Goal: Task Accomplishment & Management: Complete application form

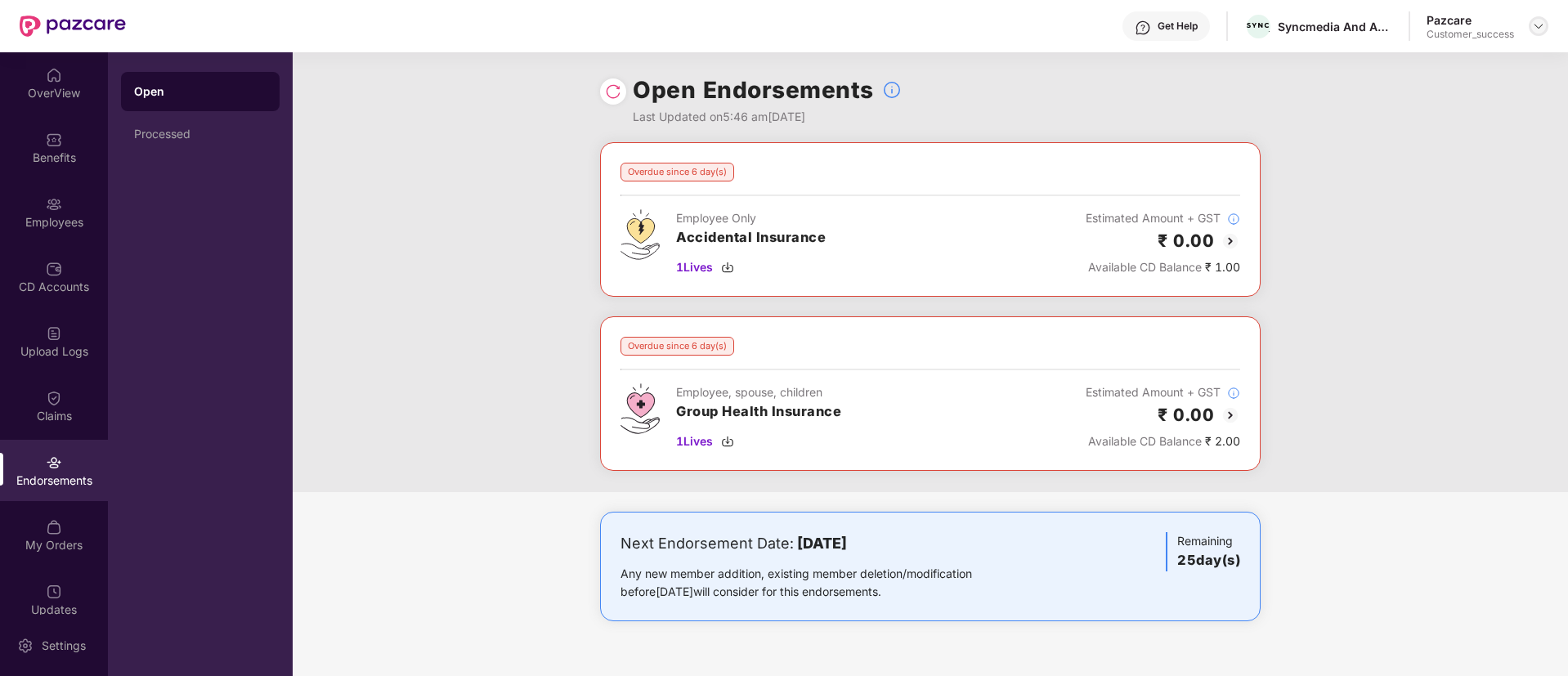
click at [1529, 30] on div at bounding box center [1538, 26] width 20 height 20
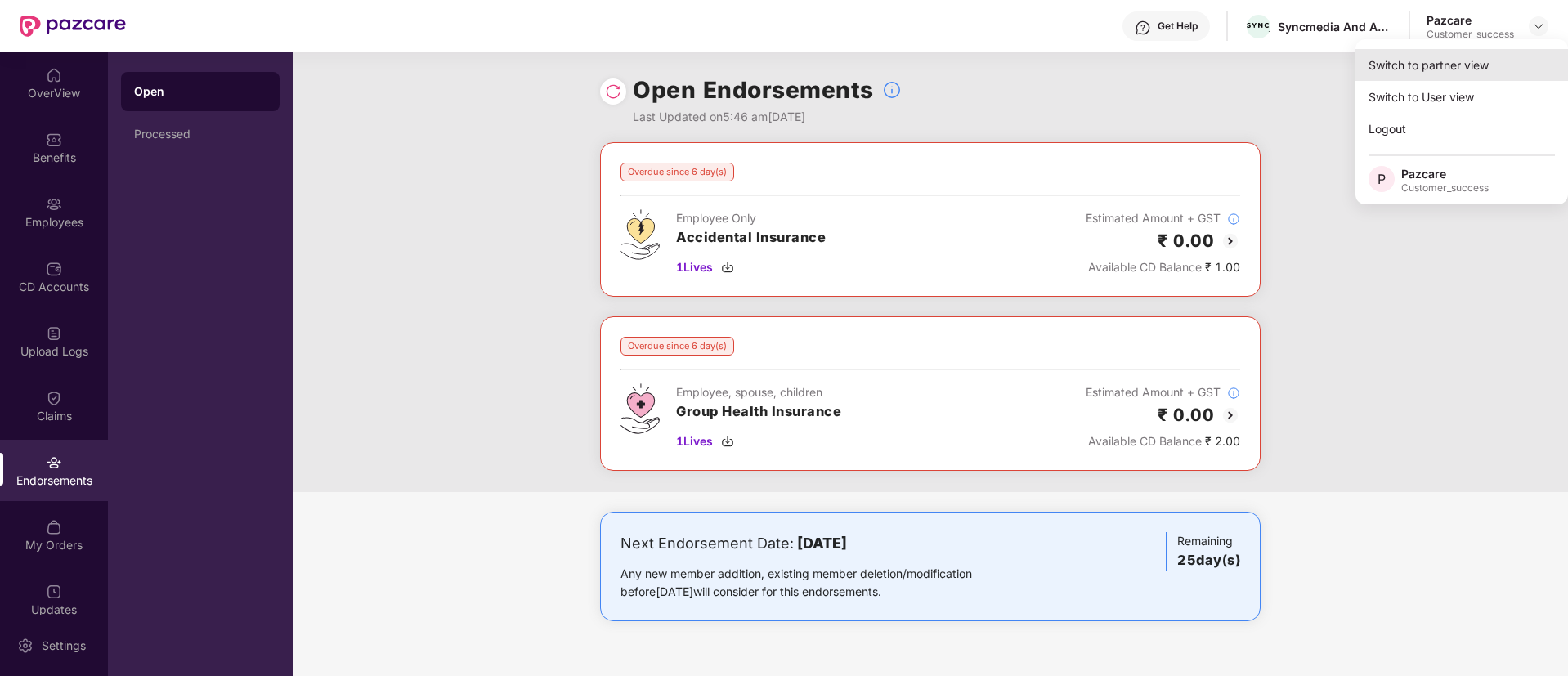
click at [1472, 56] on div "Switch to partner view" at bounding box center [1462, 64] width 212 height 32
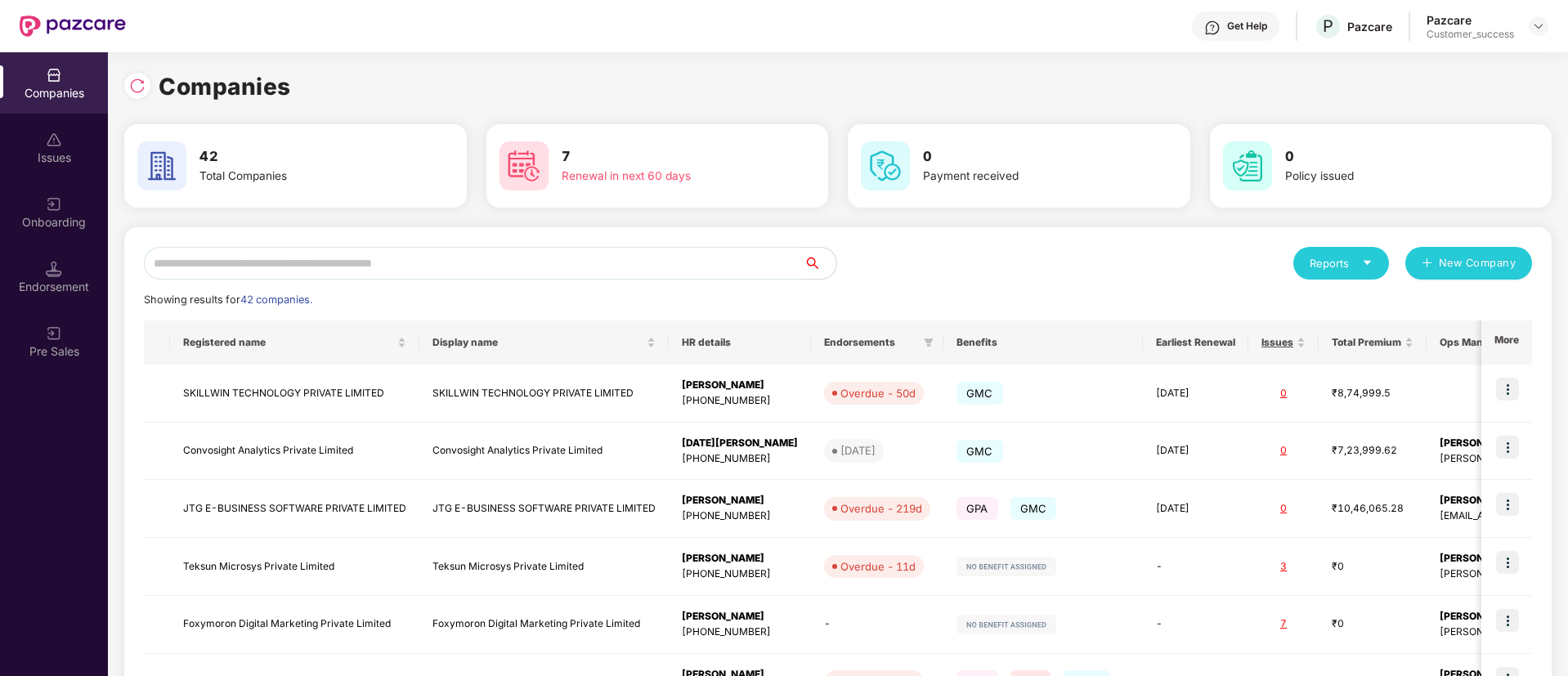
click at [732, 258] on input "text" at bounding box center [473, 263] width 660 height 33
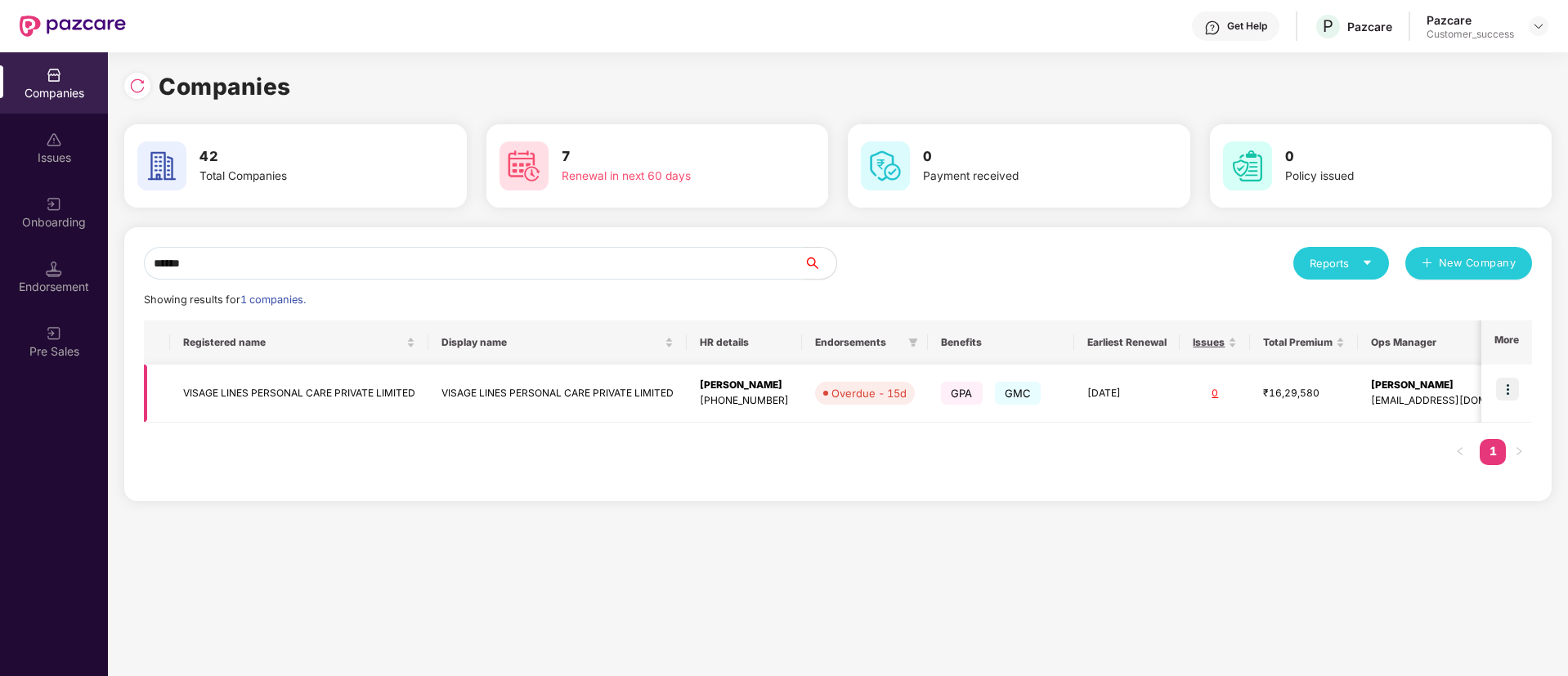
type input "******"
click at [1510, 386] on img at bounding box center [1507, 389] width 23 height 23
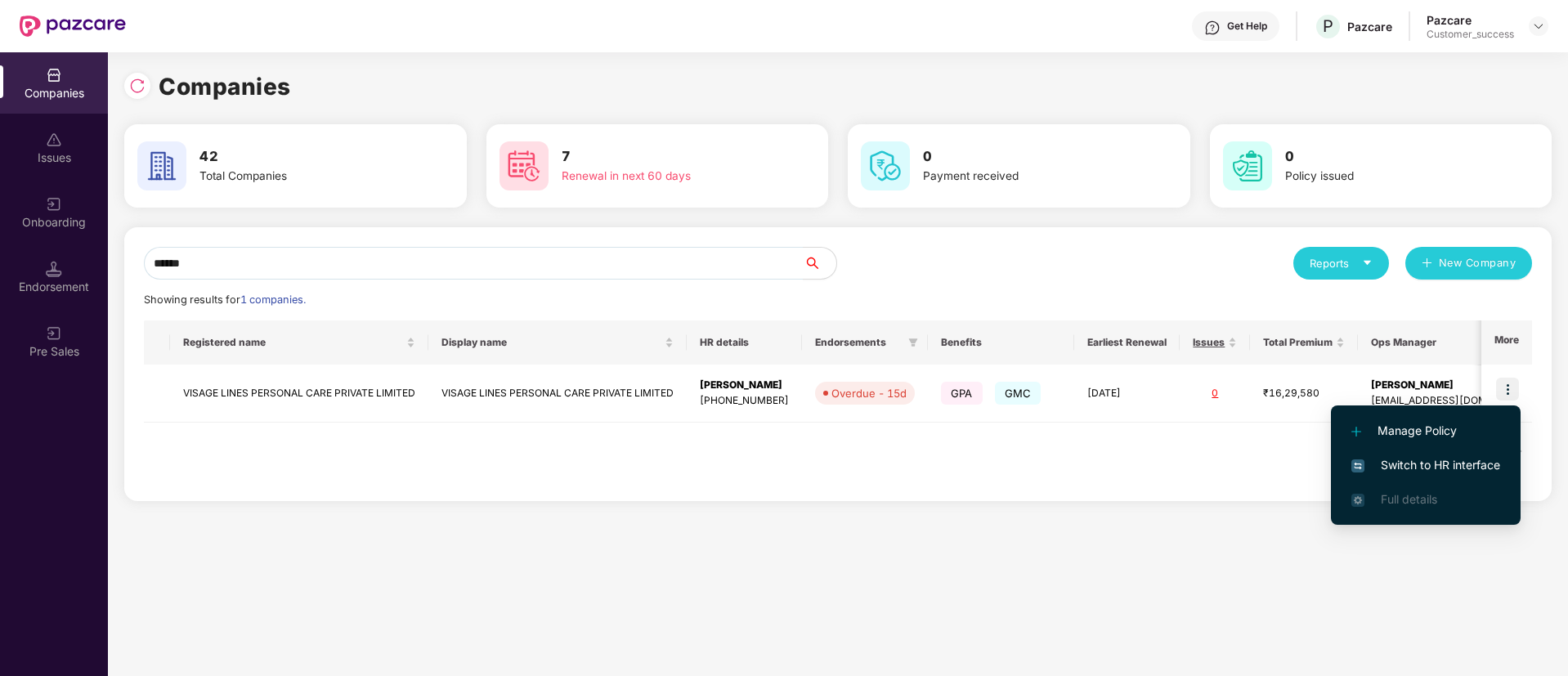
click at [1458, 460] on span "Switch to HR interface" at bounding box center [1425, 465] width 149 height 18
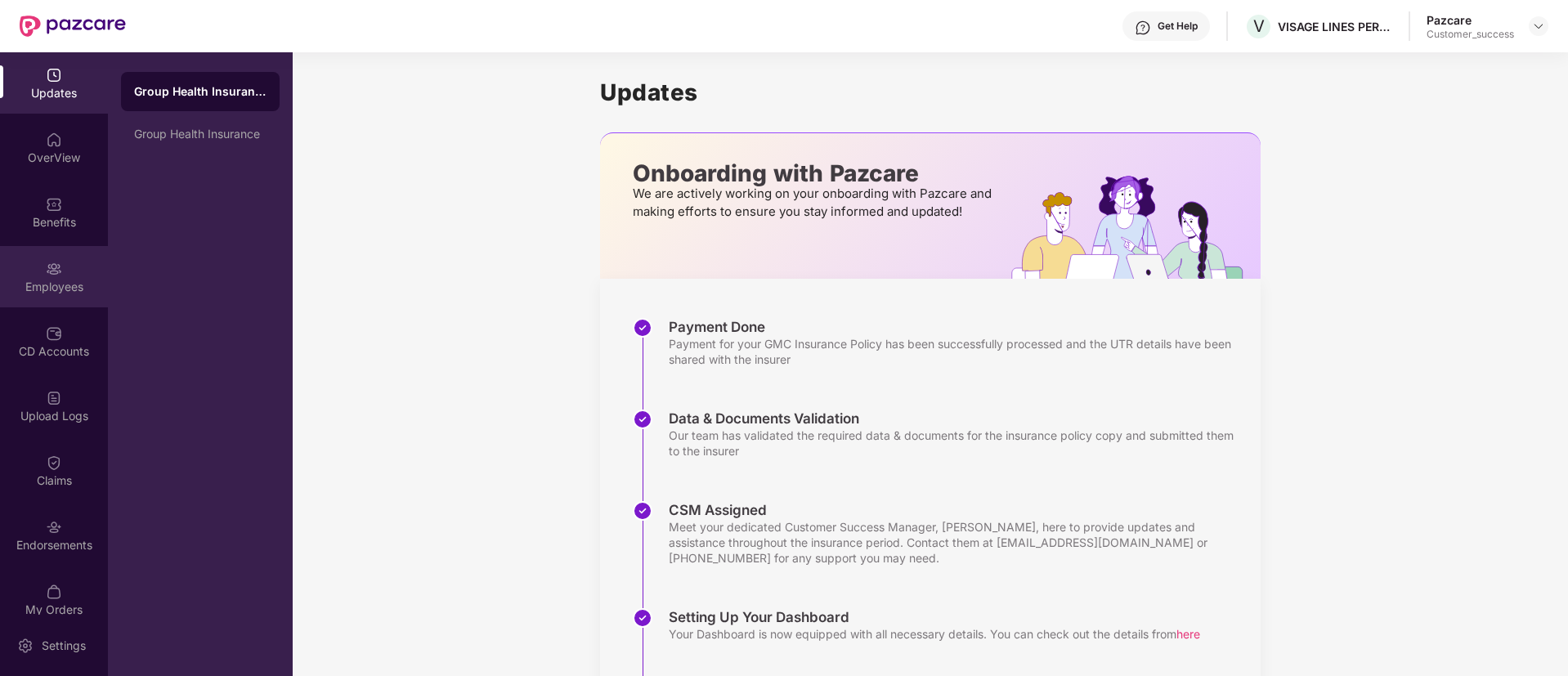
click at [71, 266] on div "Employees" at bounding box center [54, 277] width 108 height 61
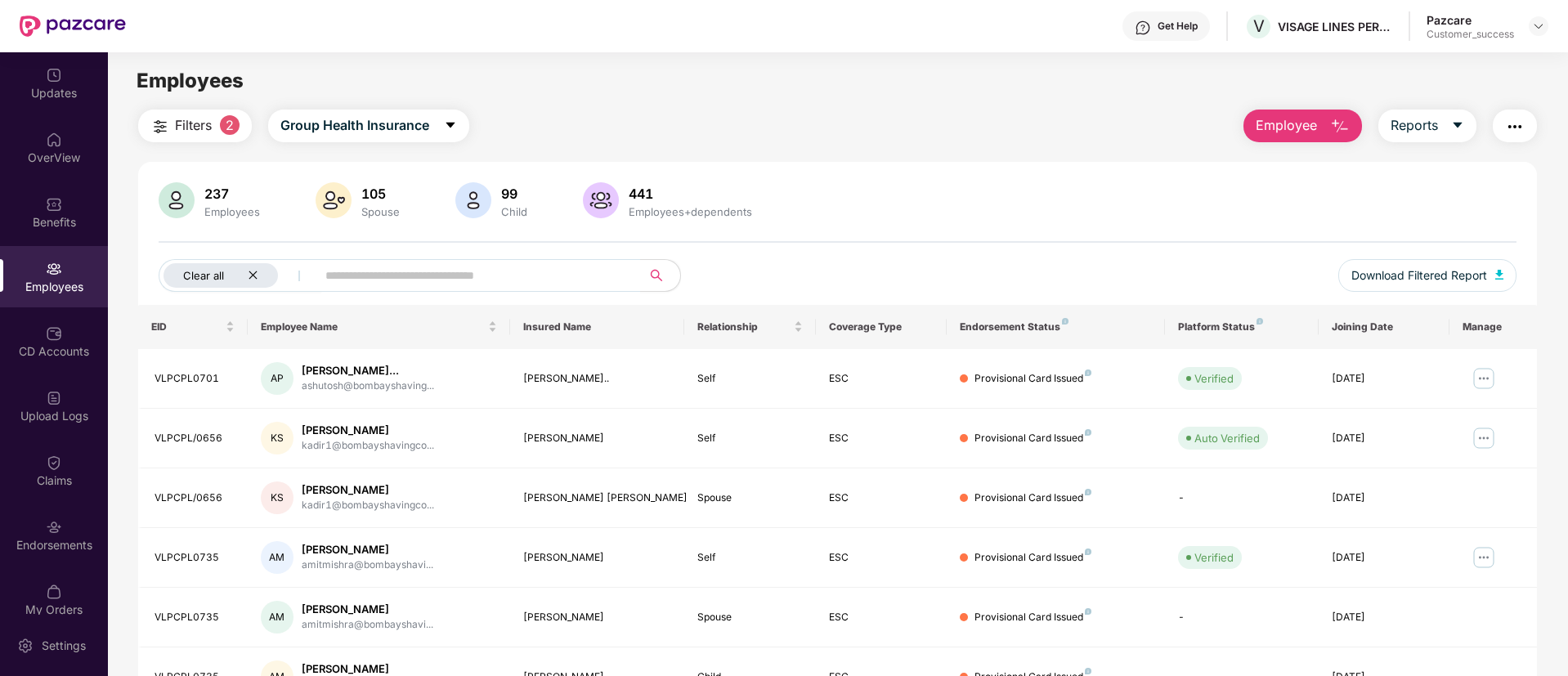
click at [254, 276] on icon "close" at bounding box center [253, 276] width 8 height 8
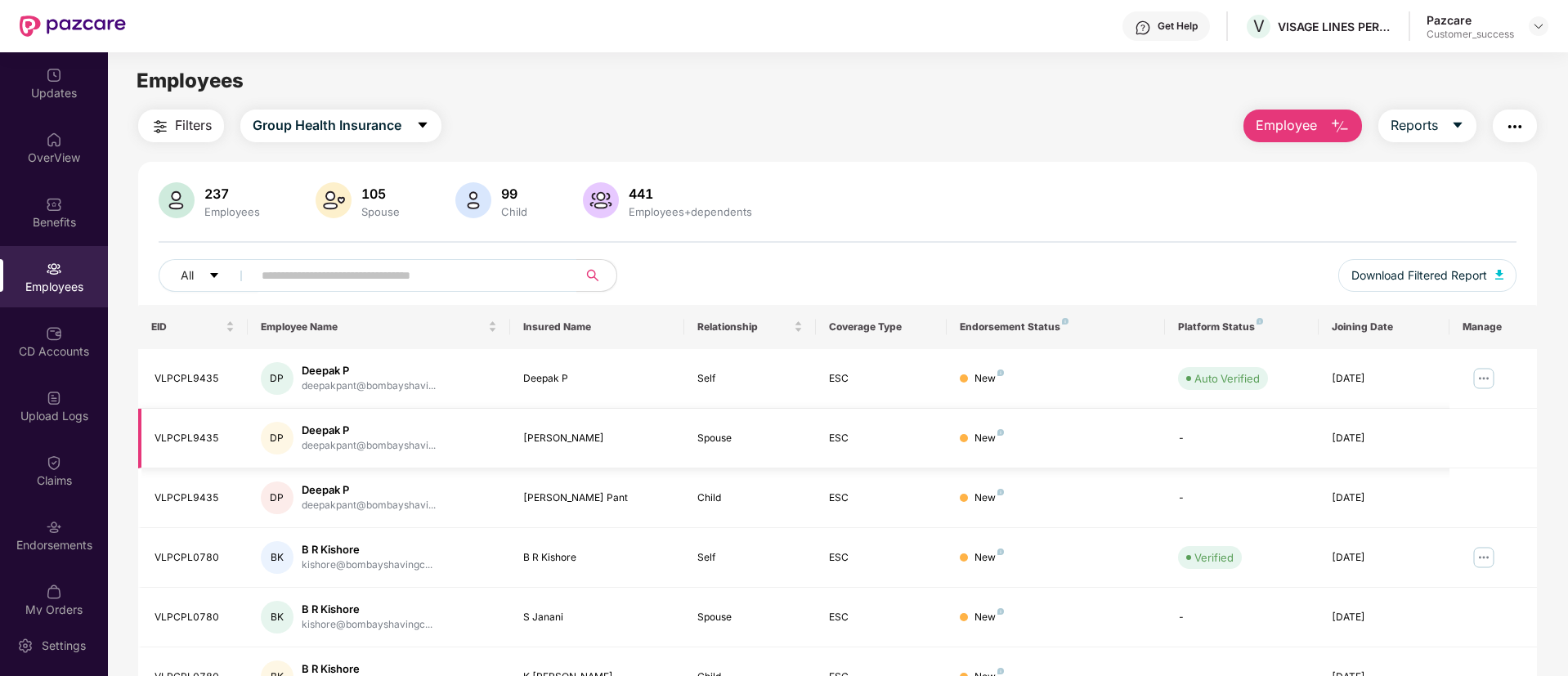
scroll to position [328, 0]
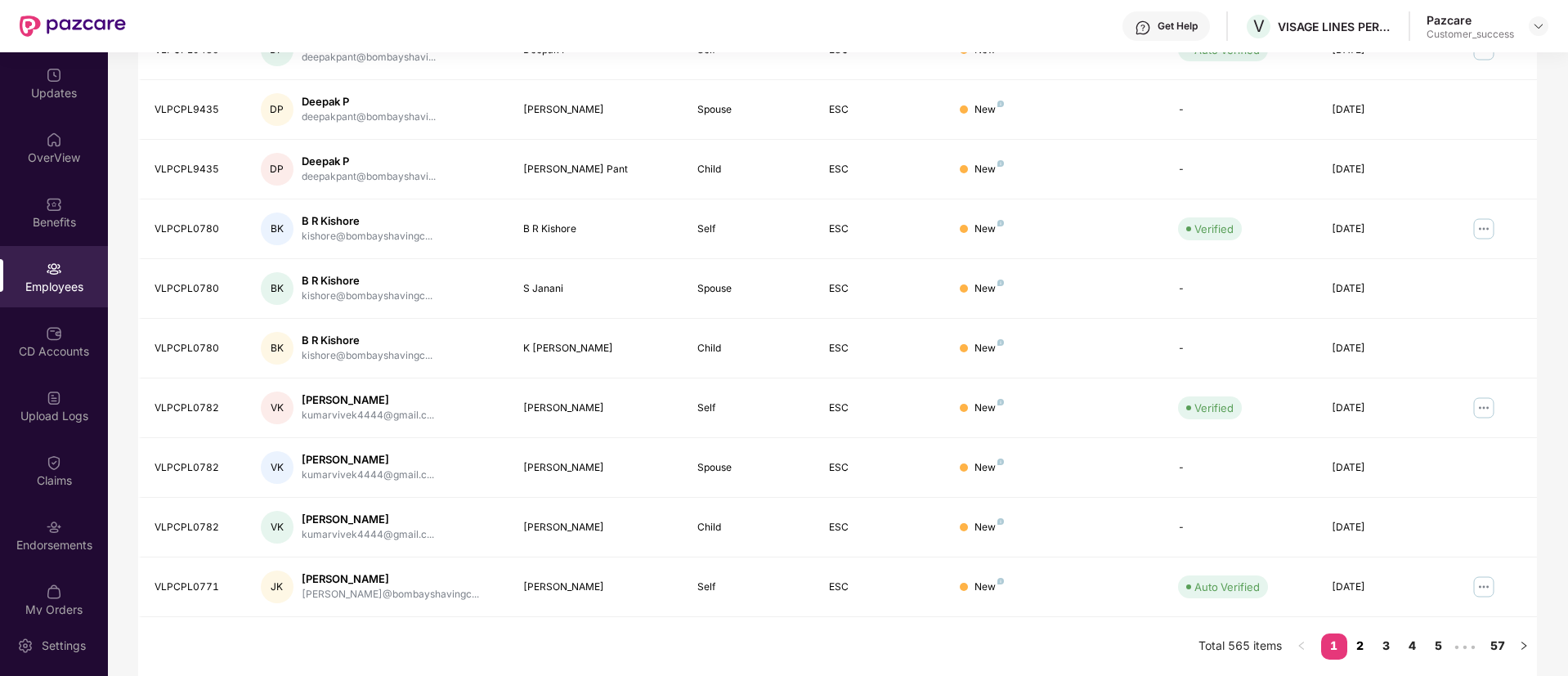
click at [1361, 645] on link "2" at bounding box center [1360, 645] width 26 height 25
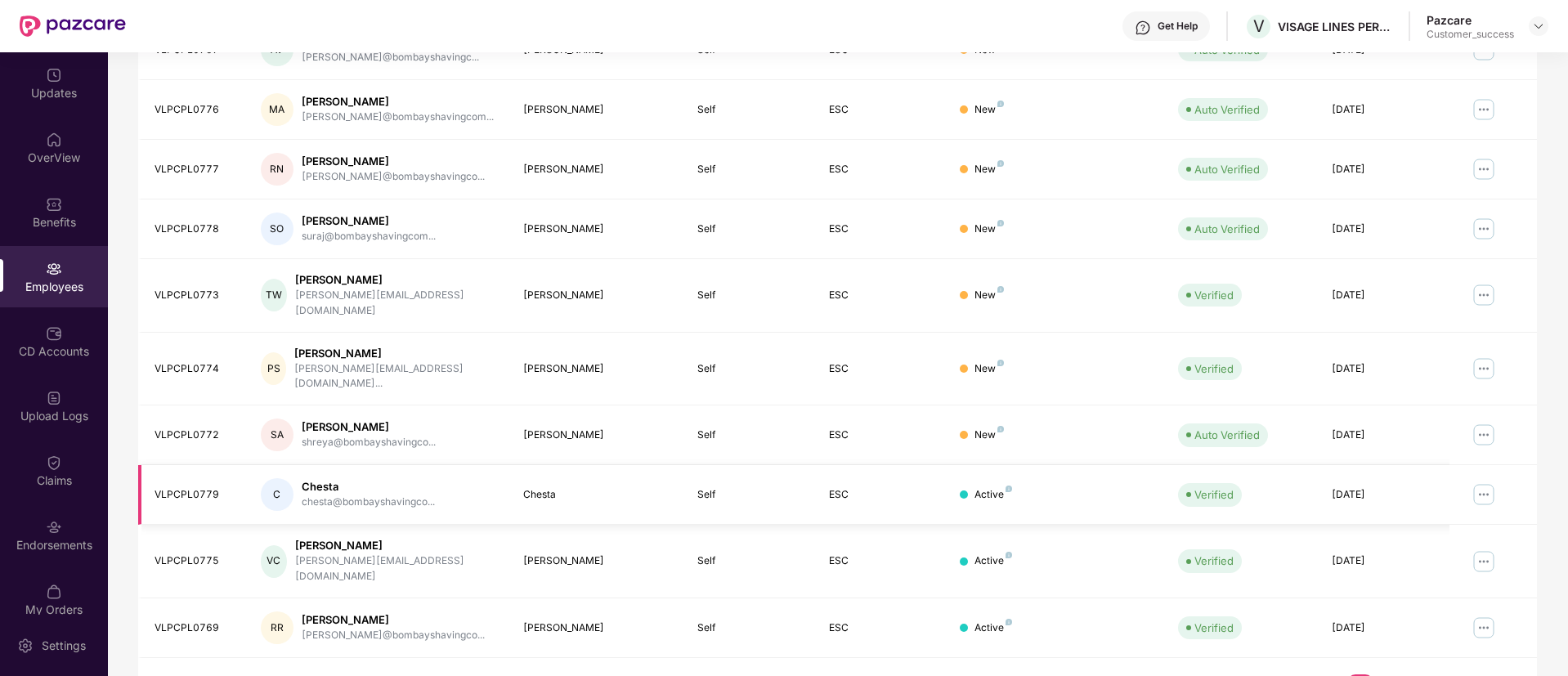
scroll to position [0, 0]
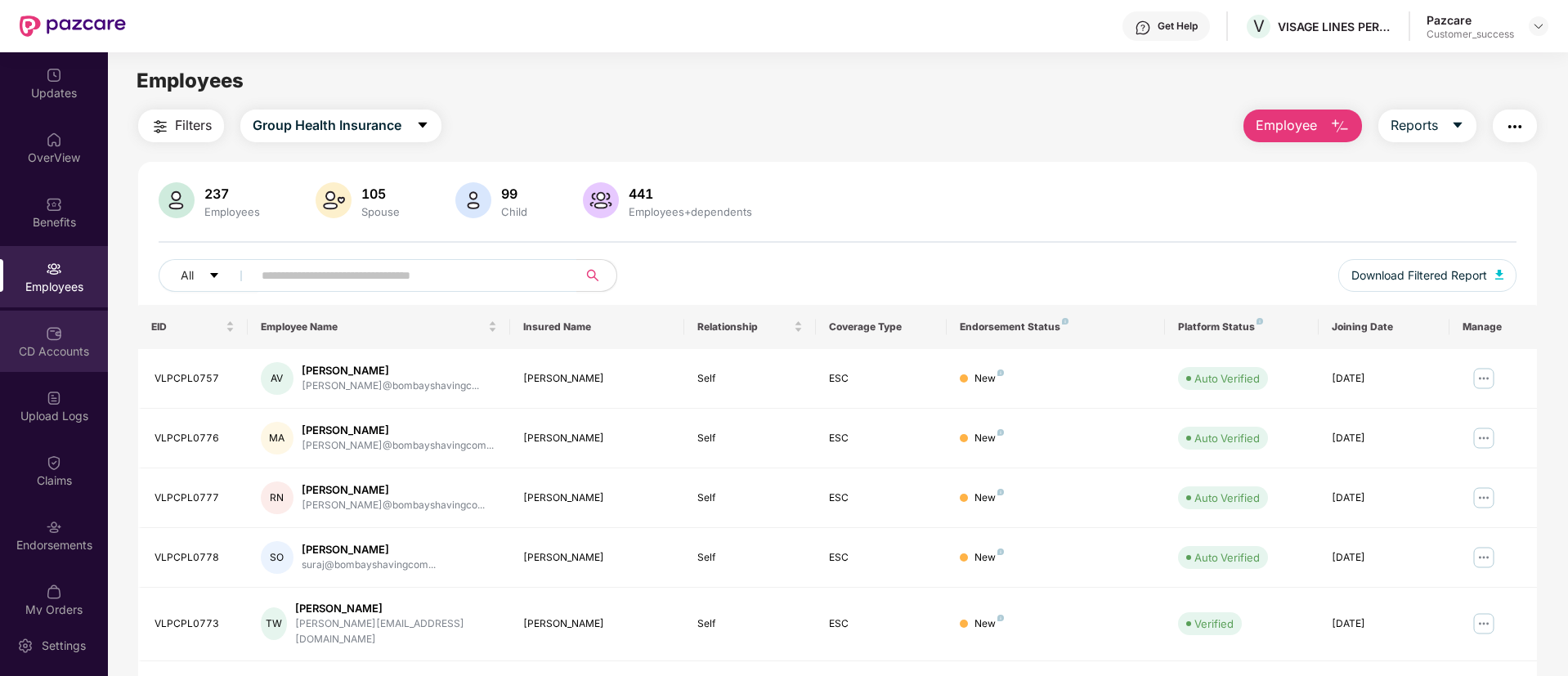
click at [64, 343] on div "CD Accounts" at bounding box center [54, 351] width 108 height 16
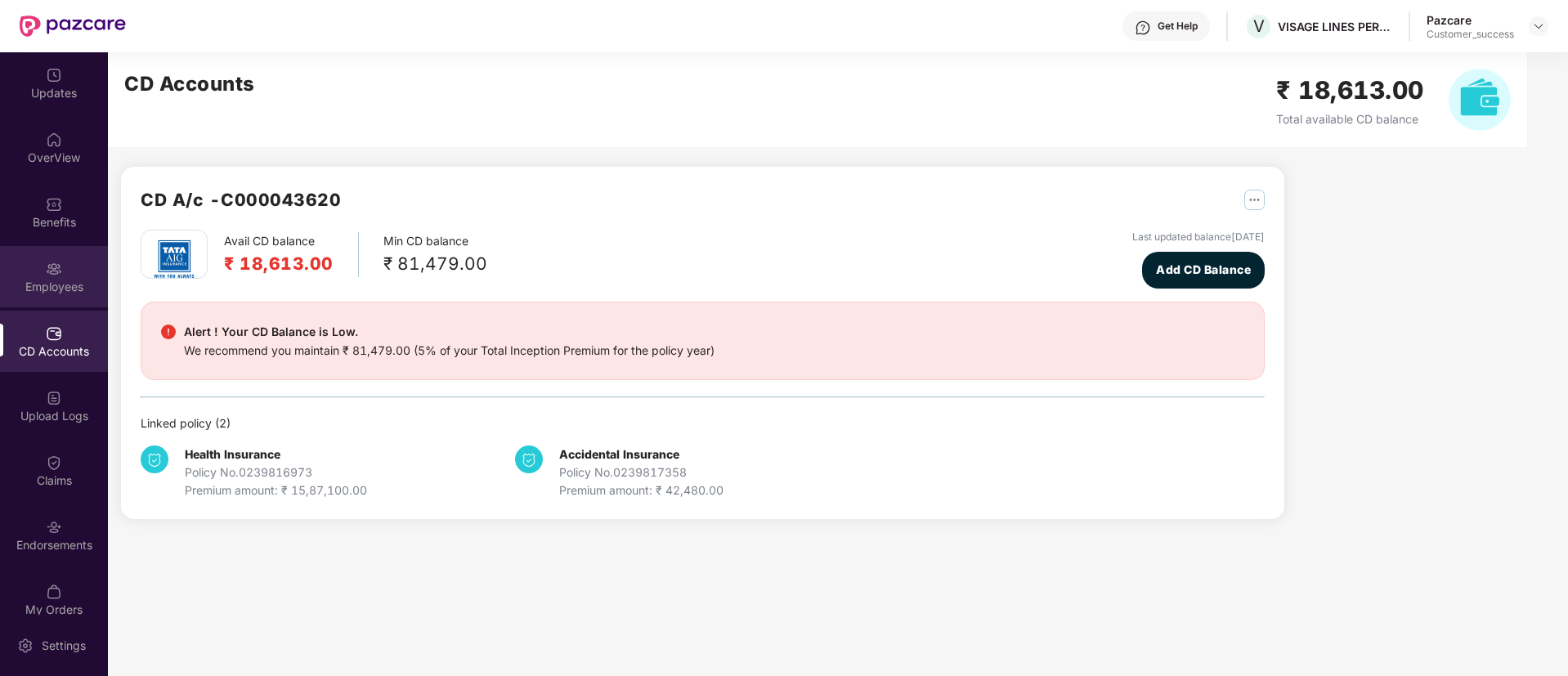
click at [48, 273] on img at bounding box center [54, 269] width 16 height 16
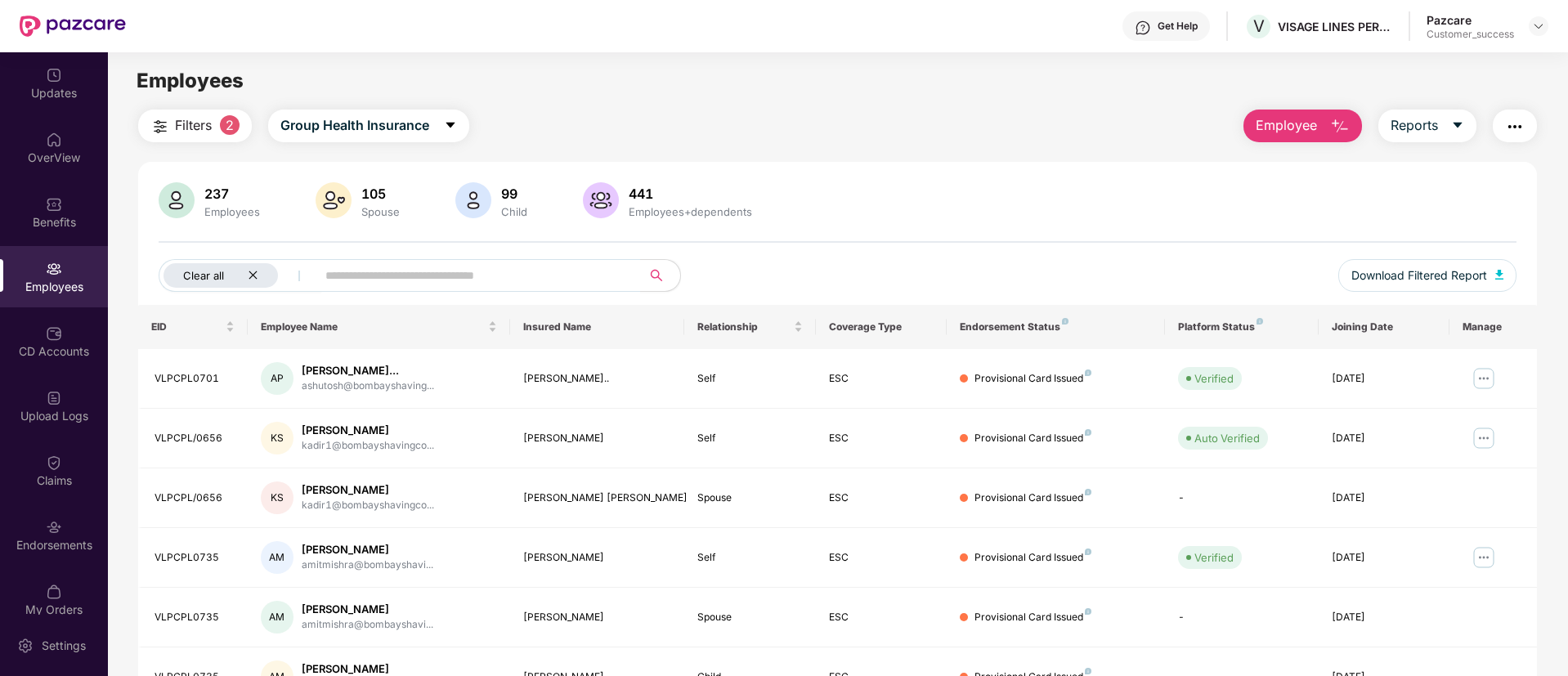
click at [254, 275] on icon "close" at bounding box center [253, 276] width 8 height 8
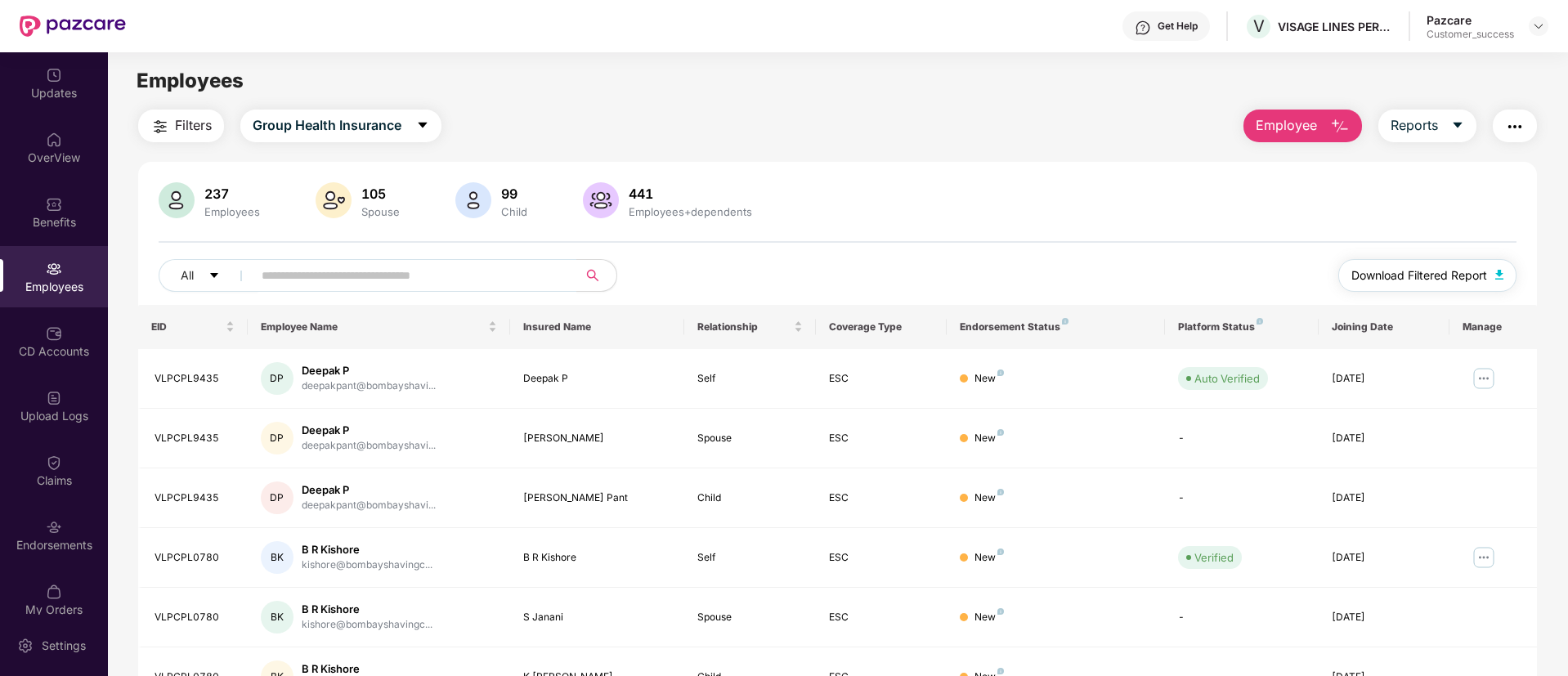
click at [1446, 282] on span "Download Filtered Report" at bounding box center [1418, 276] width 136 height 18
click at [51, 216] on div "Benefits" at bounding box center [54, 222] width 108 height 16
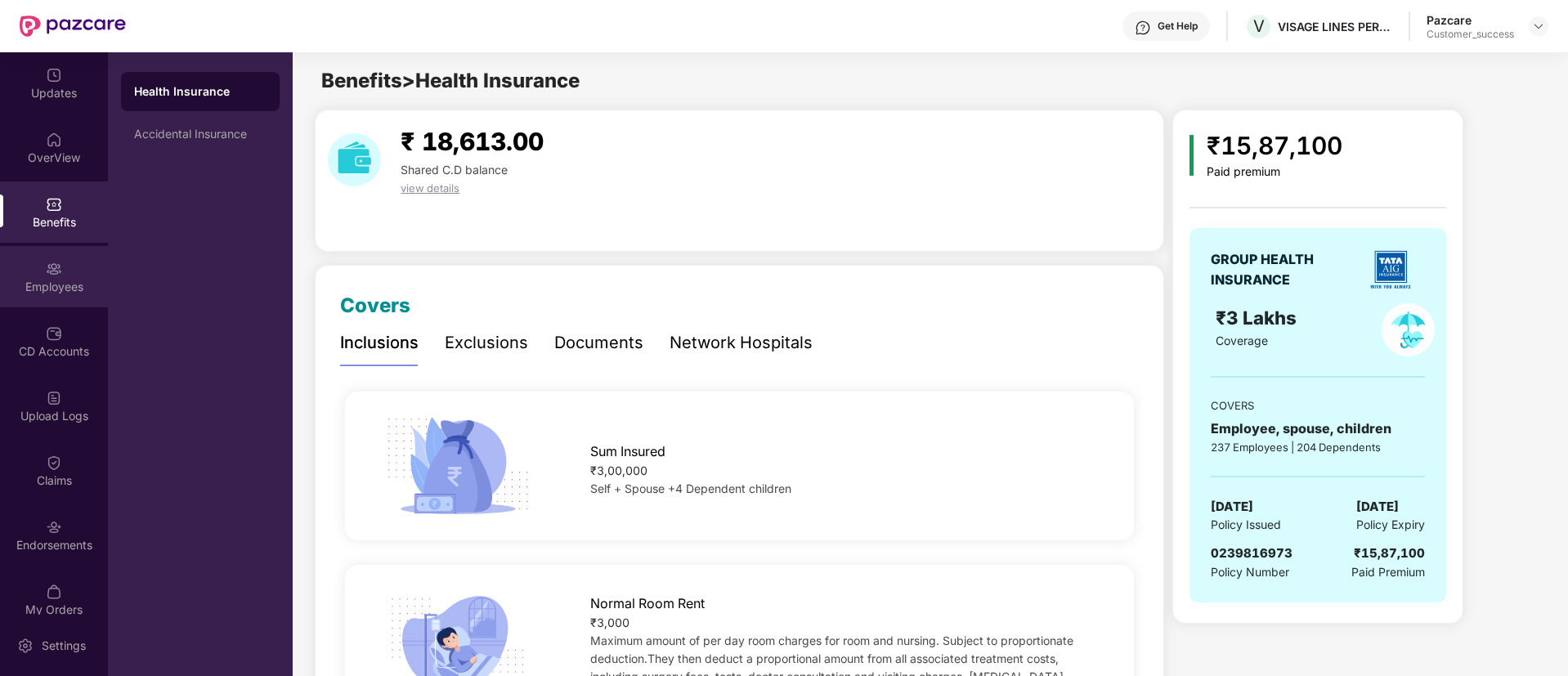
click at [49, 276] on img at bounding box center [54, 269] width 16 height 16
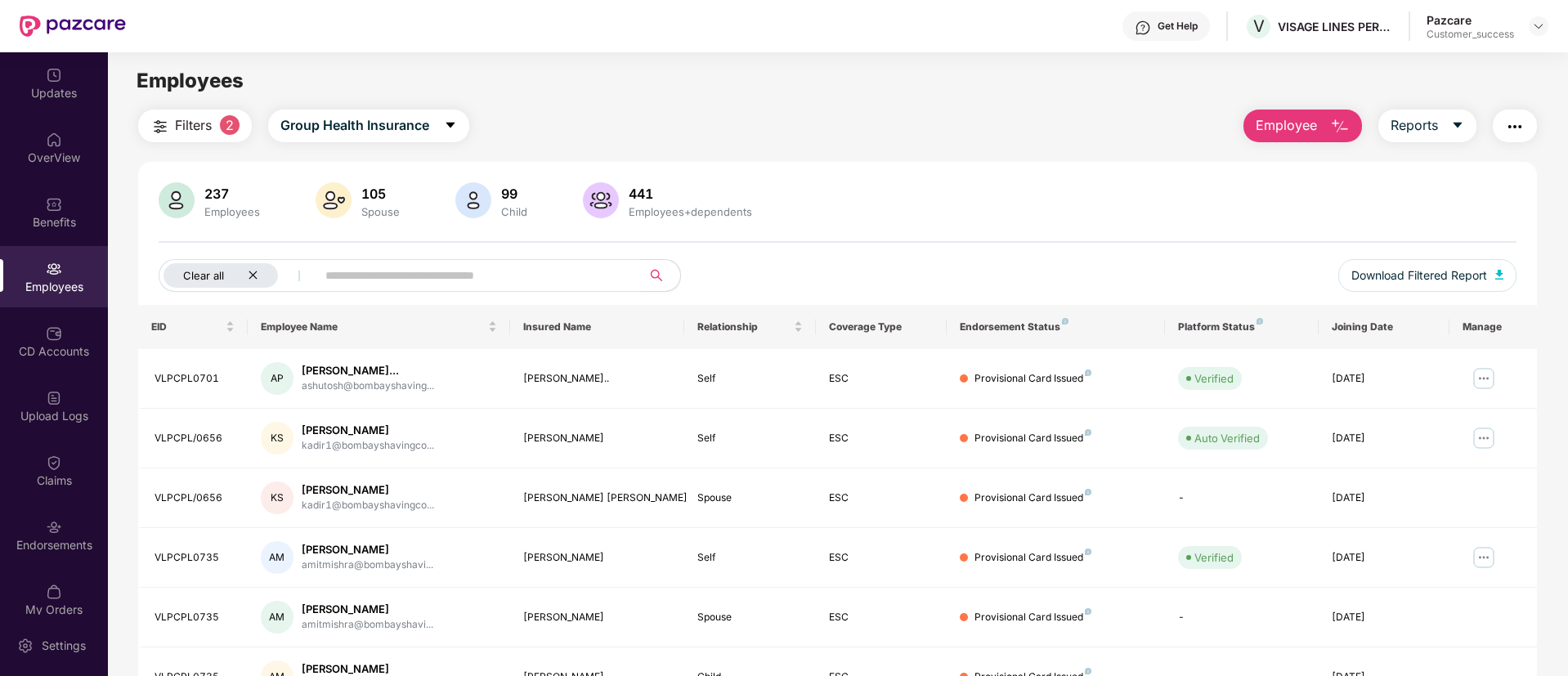
click at [254, 277] on icon "close" at bounding box center [253, 275] width 11 height 11
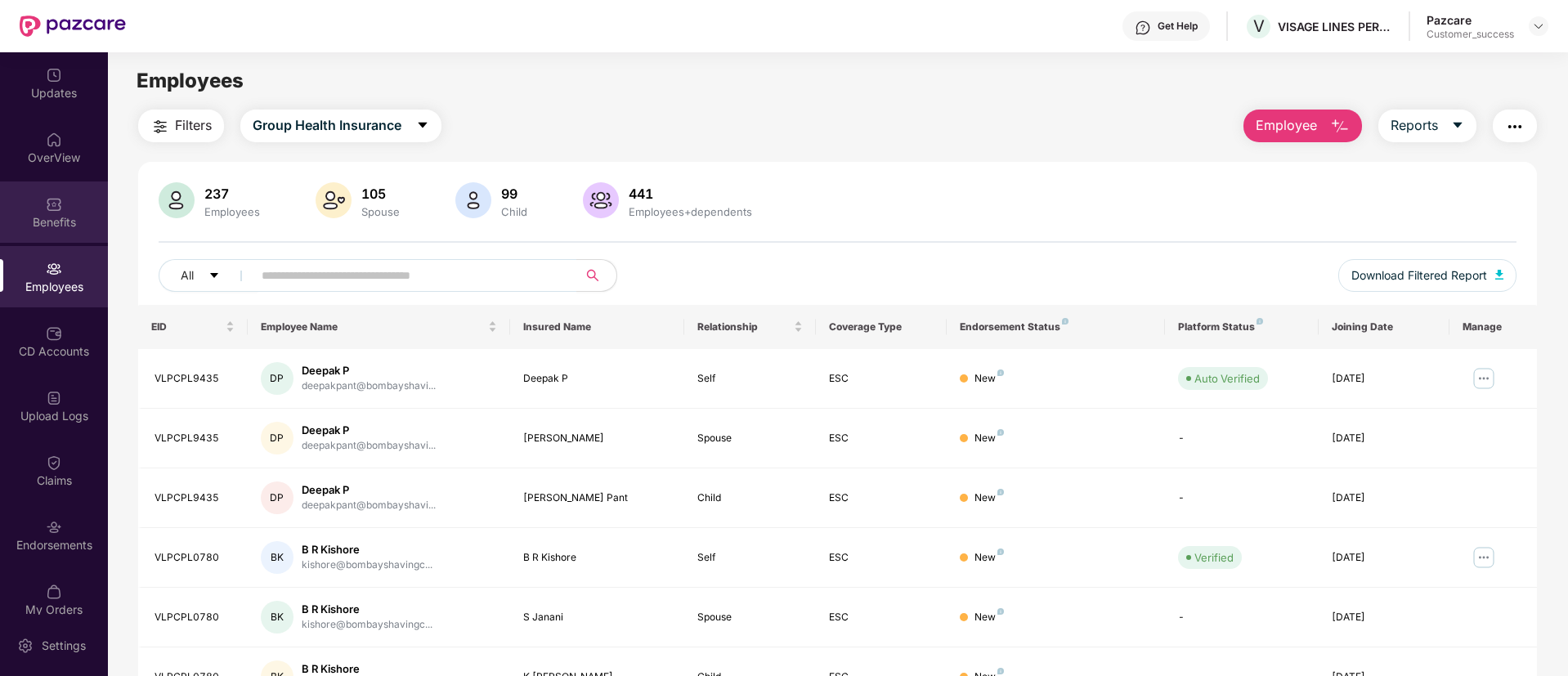
click at [51, 230] on div "Benefits" at bounding box center [54, 212] width 108 height 61
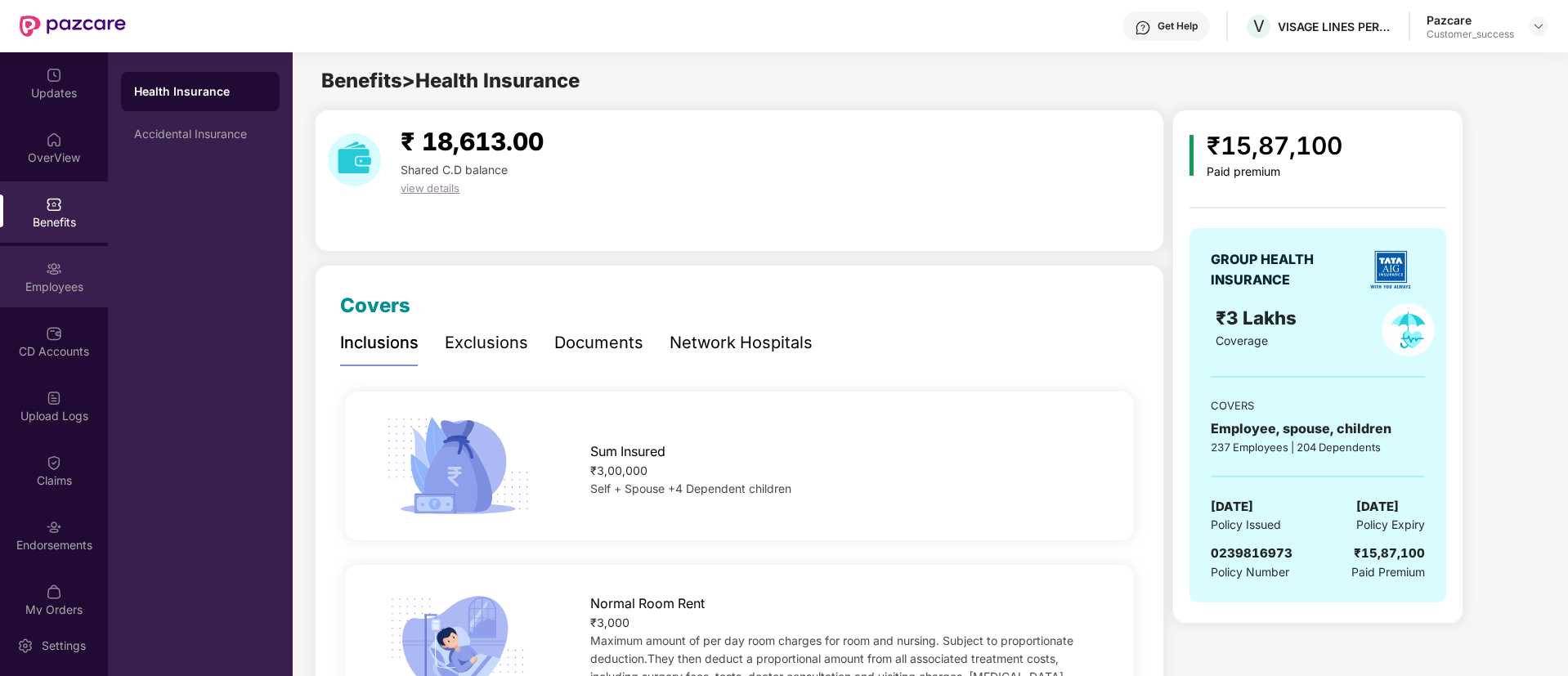
click at [64, 258] on div "Employees" at bounding box center [54, 277] width 108 height 61
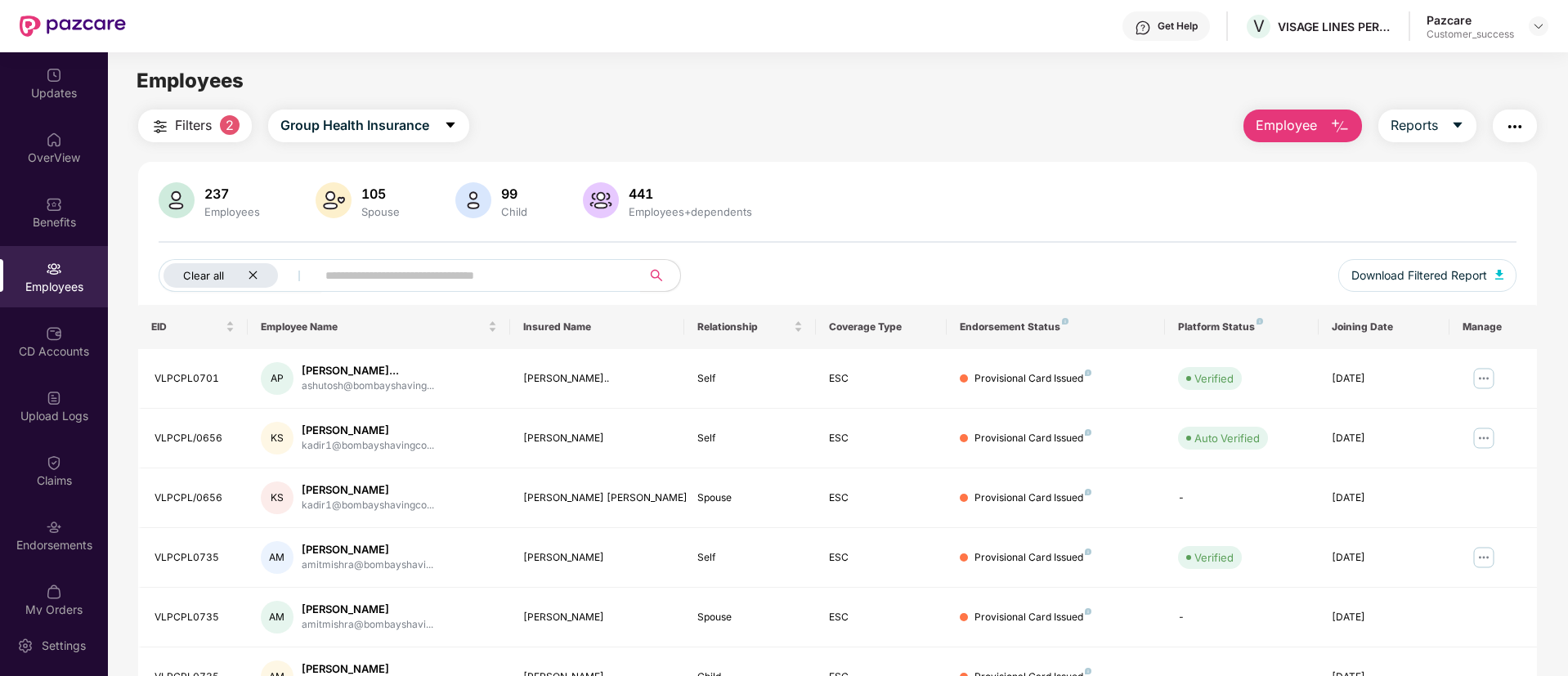
click at [253, 273] on icon "close" at bounding box center [253, 275] width 11 height 11
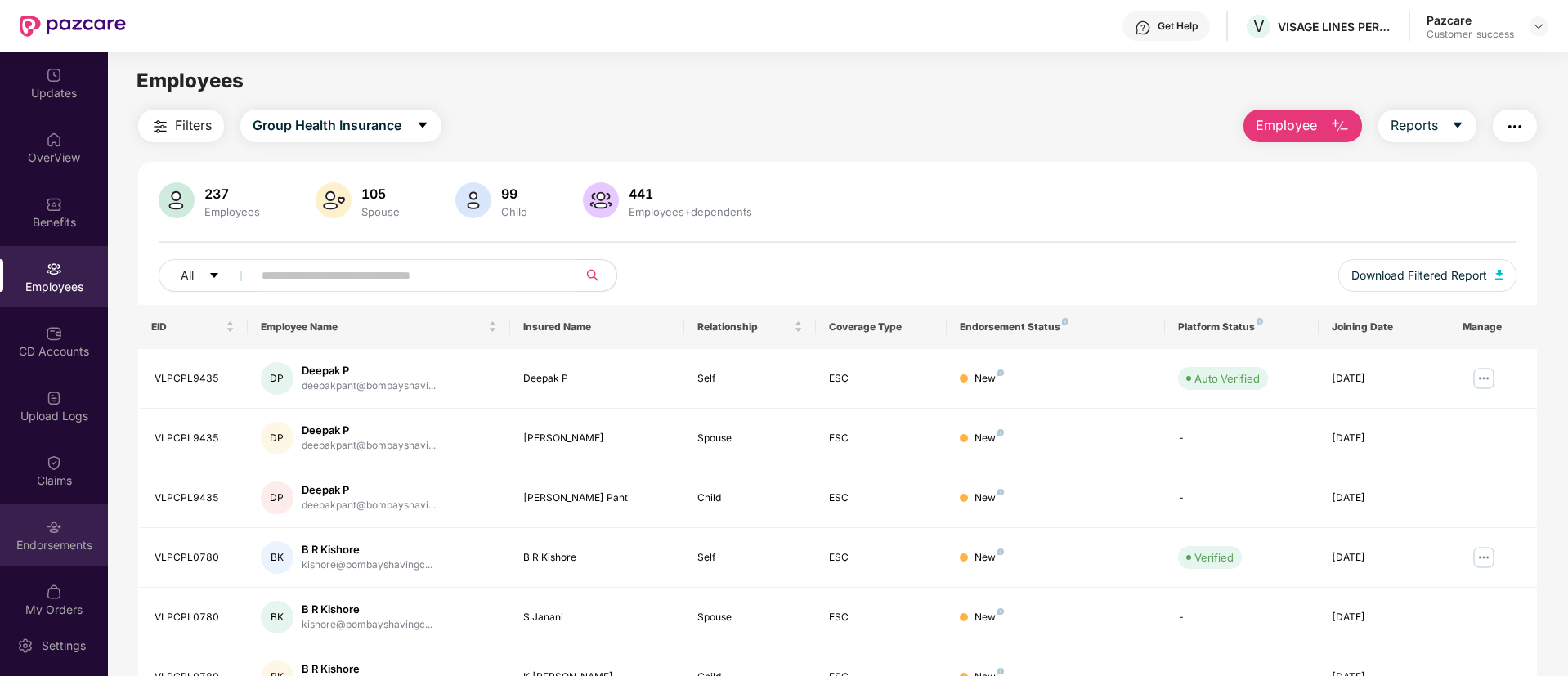
click at [34, 546] on div "Endorsements" at bounding box center [54, 545] width 108 height 16
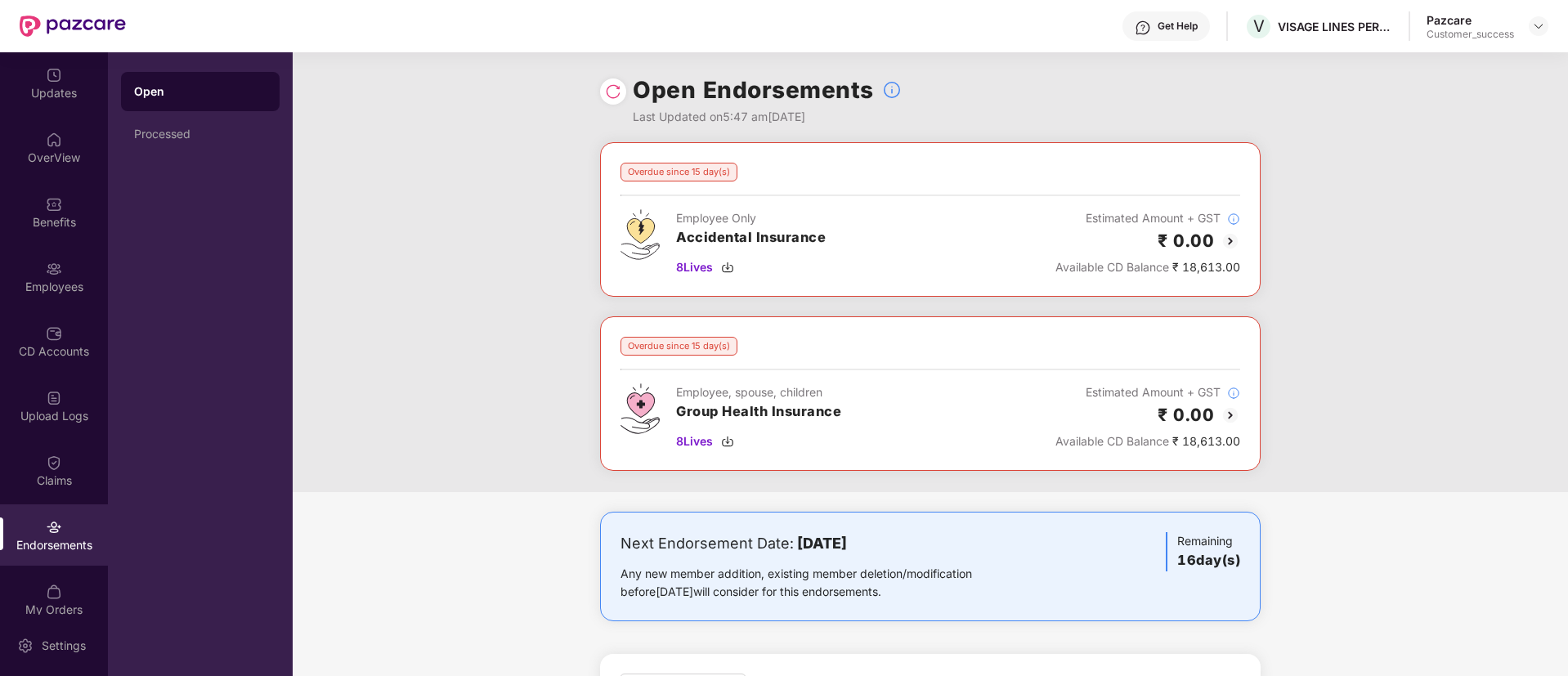
click at [610, 87] on img at bounding box center [613, 91] width 16 height 16
click at [52, 230] on div "Benefits" at bounding box center [54, 212] width 108 height 61
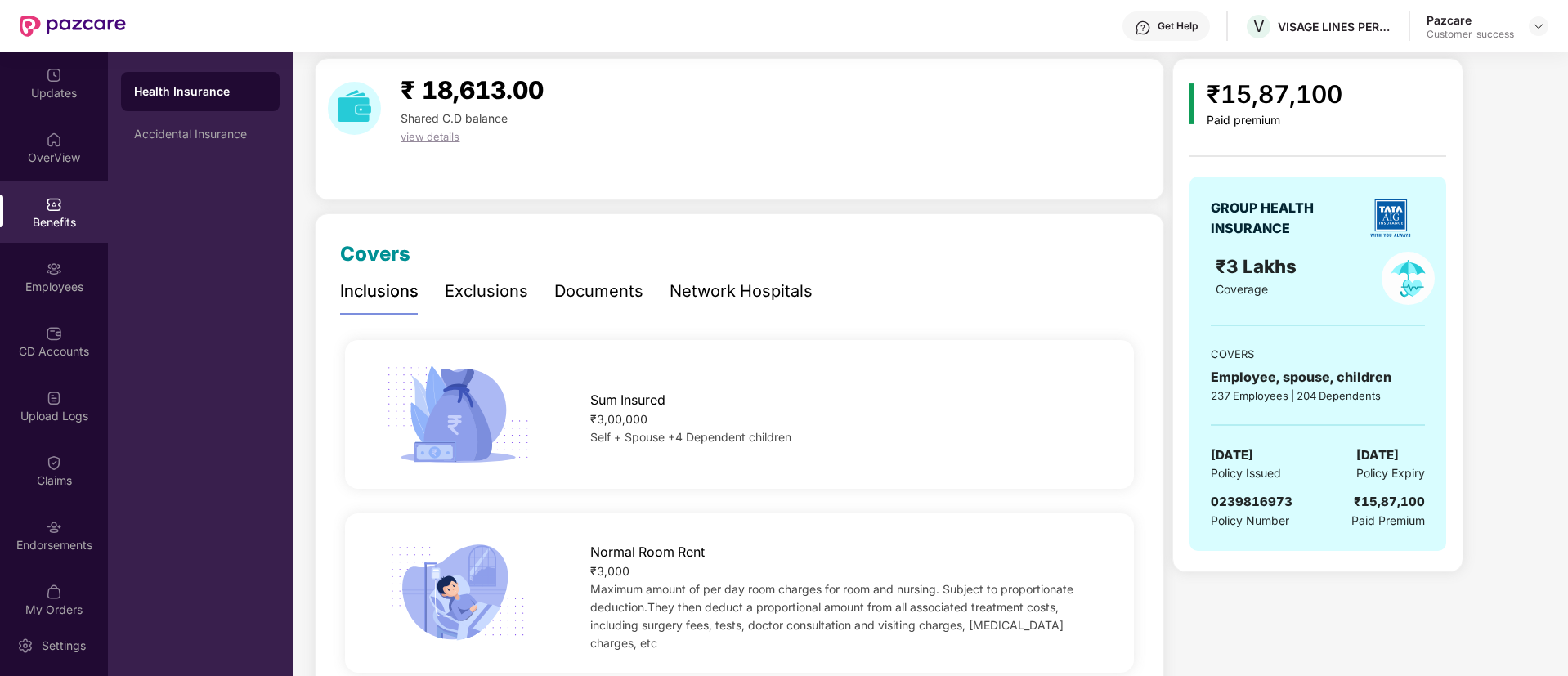
scroll to position [44, 0]
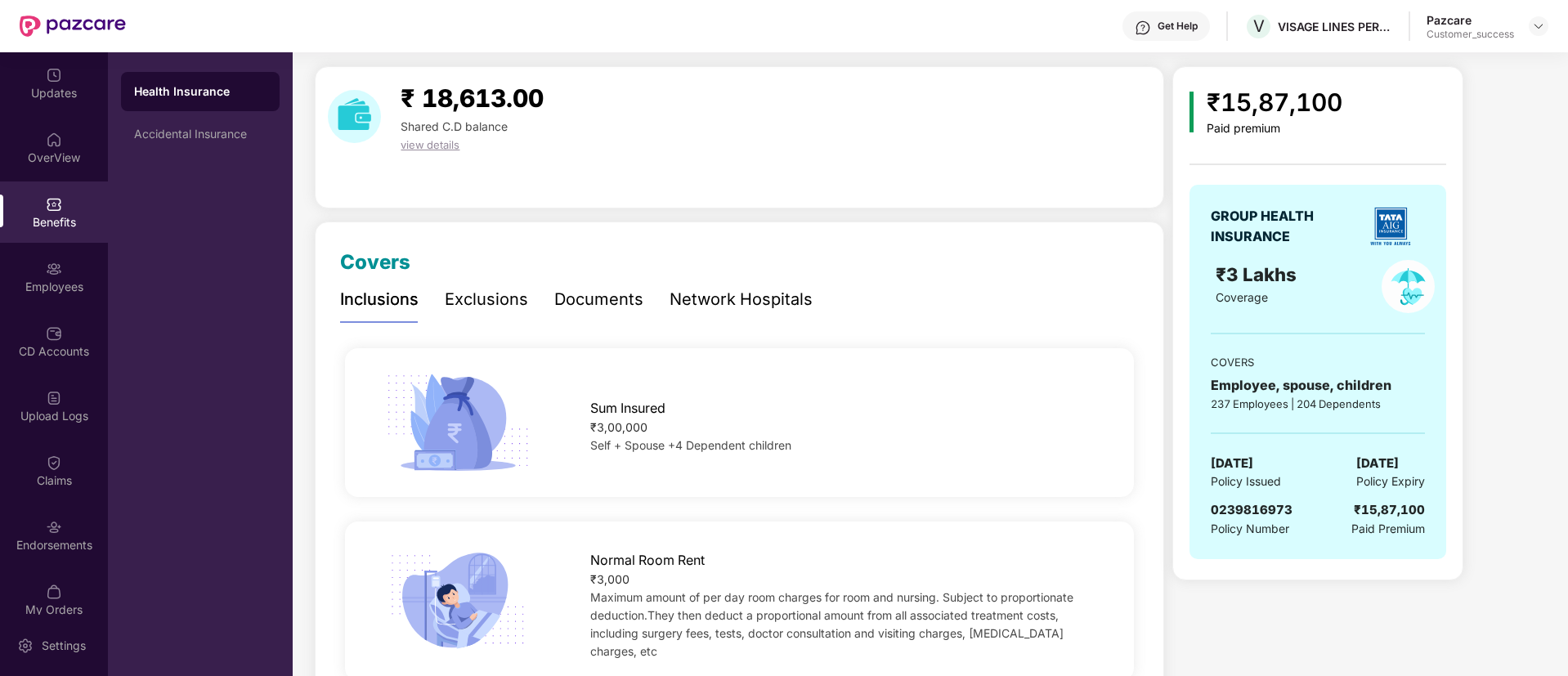
click at [616, 303] on div "Documents" at bounding box center [599, 299] width 89 height 26
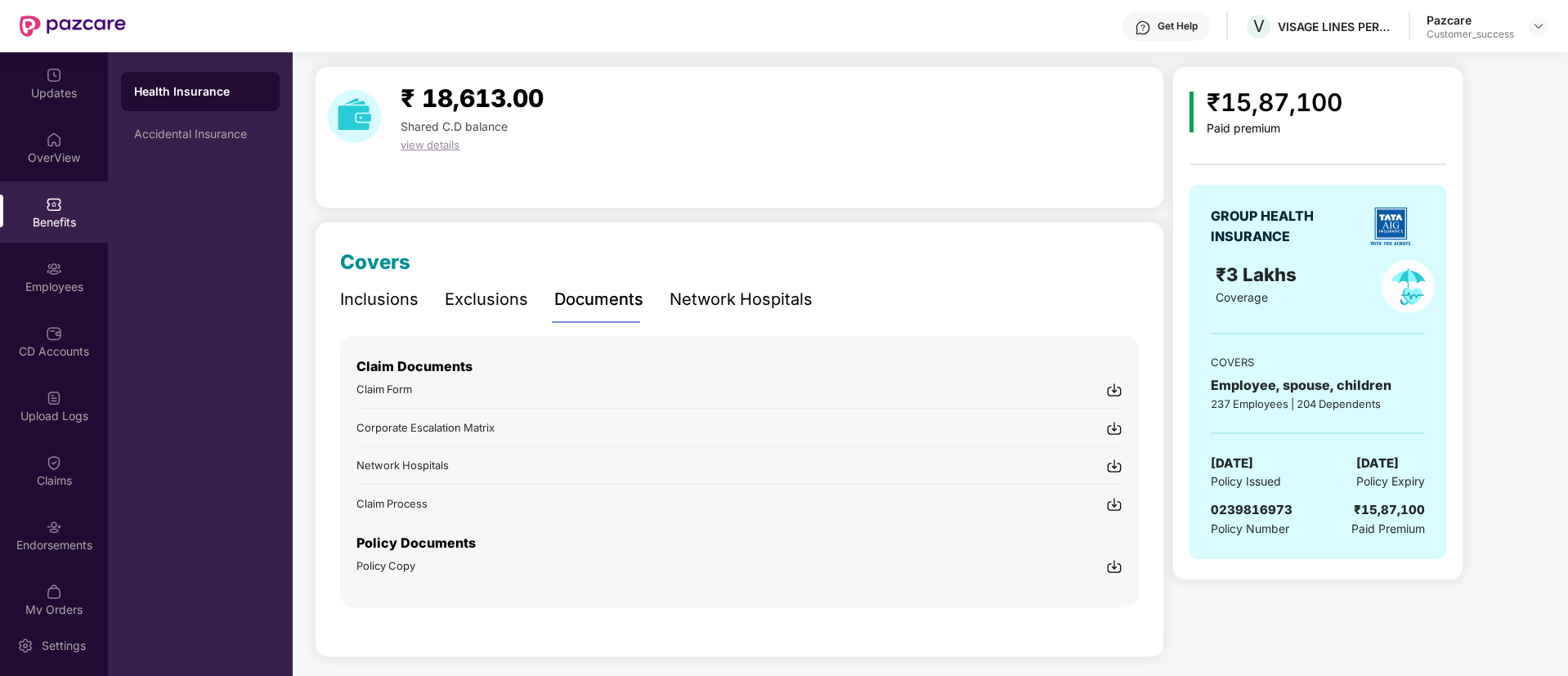
click at [1113, 569] on img at bounding box center [1114, 566] width 16 height 16
click at [216, 142] on div "Accidental Insurance" at bounding box center [200, 134] width 159 height 40
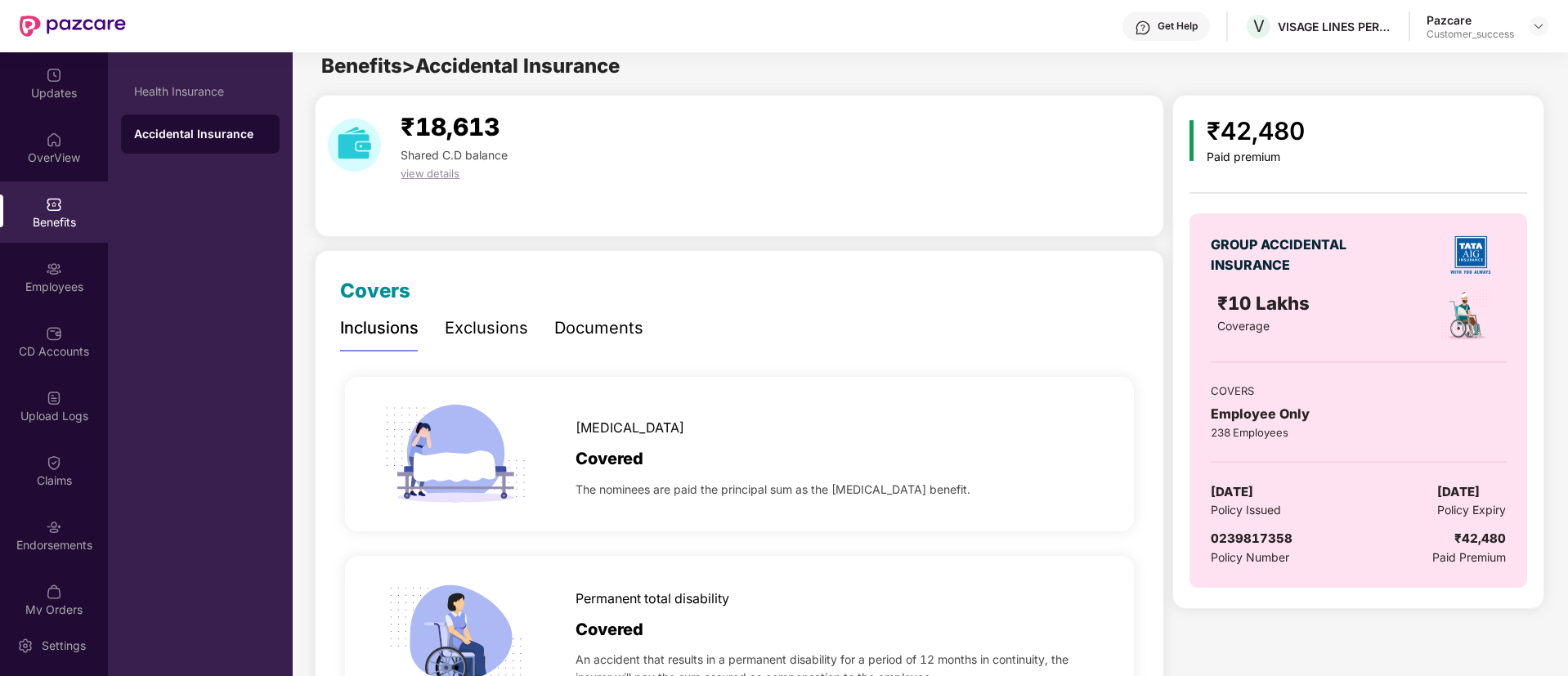
scroll to position [0, 0]
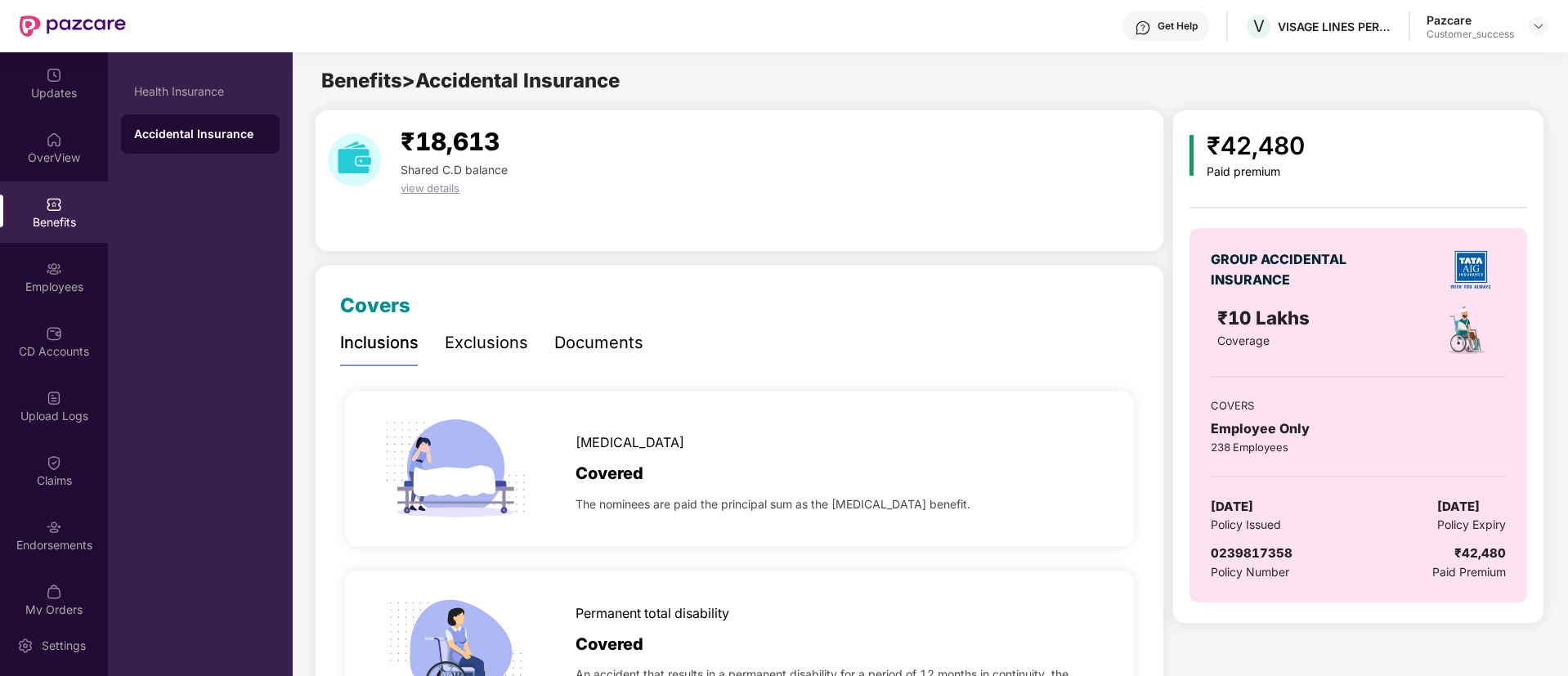
click at [598, 341] on div "Documents" at bounding box center [599, 343] width 89 height 26
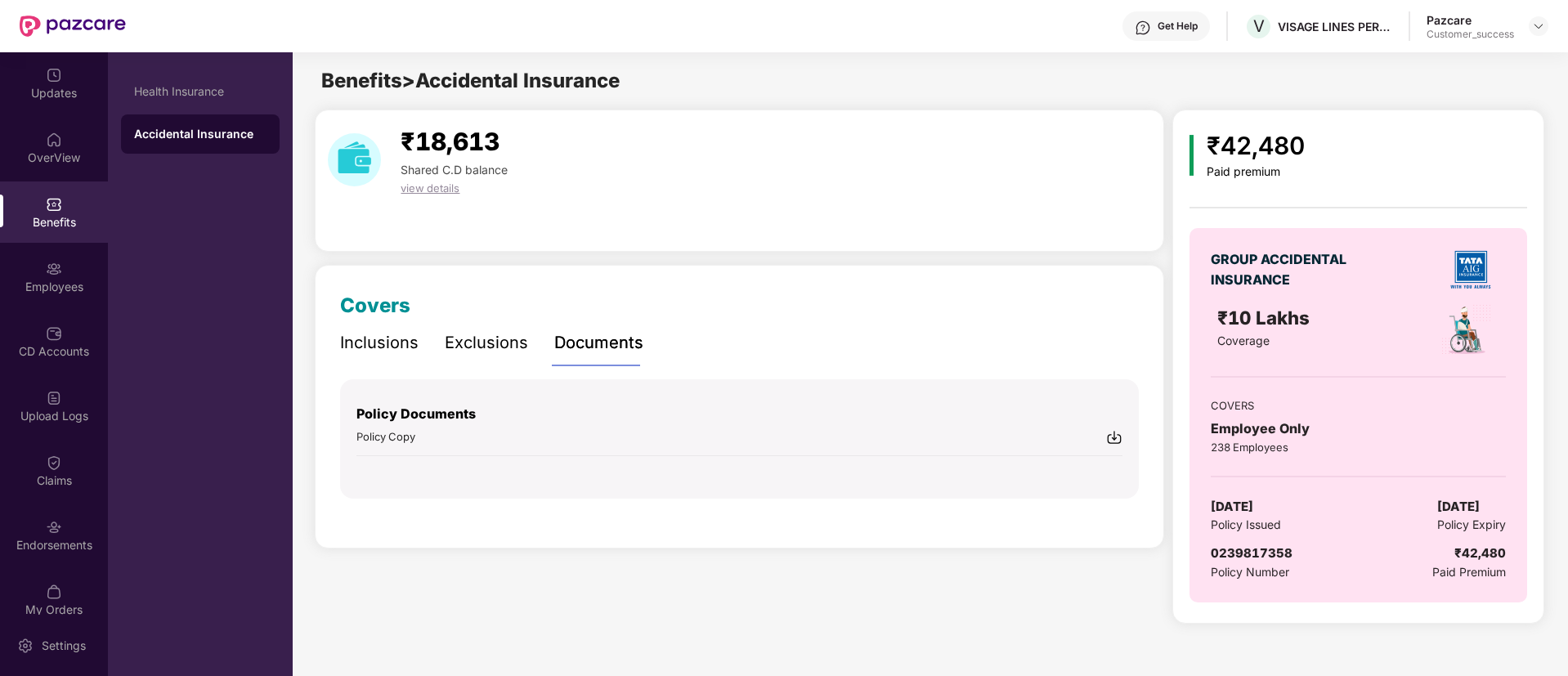
click at [1118, 434] on img at bounding box center [1114, 437] width 16 height 16
click at [193, 88] on div "Health Insurance" at bounding box center [200, 91] width 133 height 13
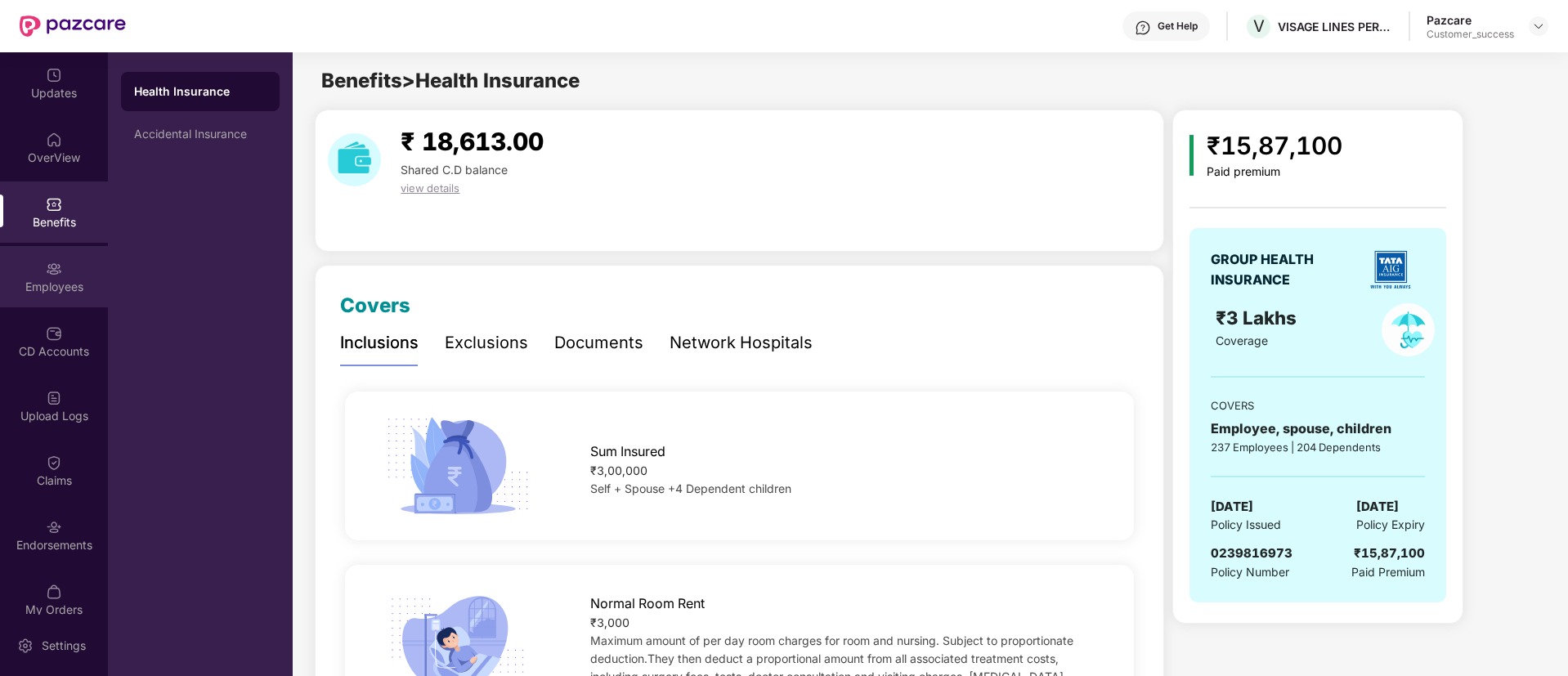
click at [53, 300] on div "Employees" at bounding box center [54, 277] width 108 height 61
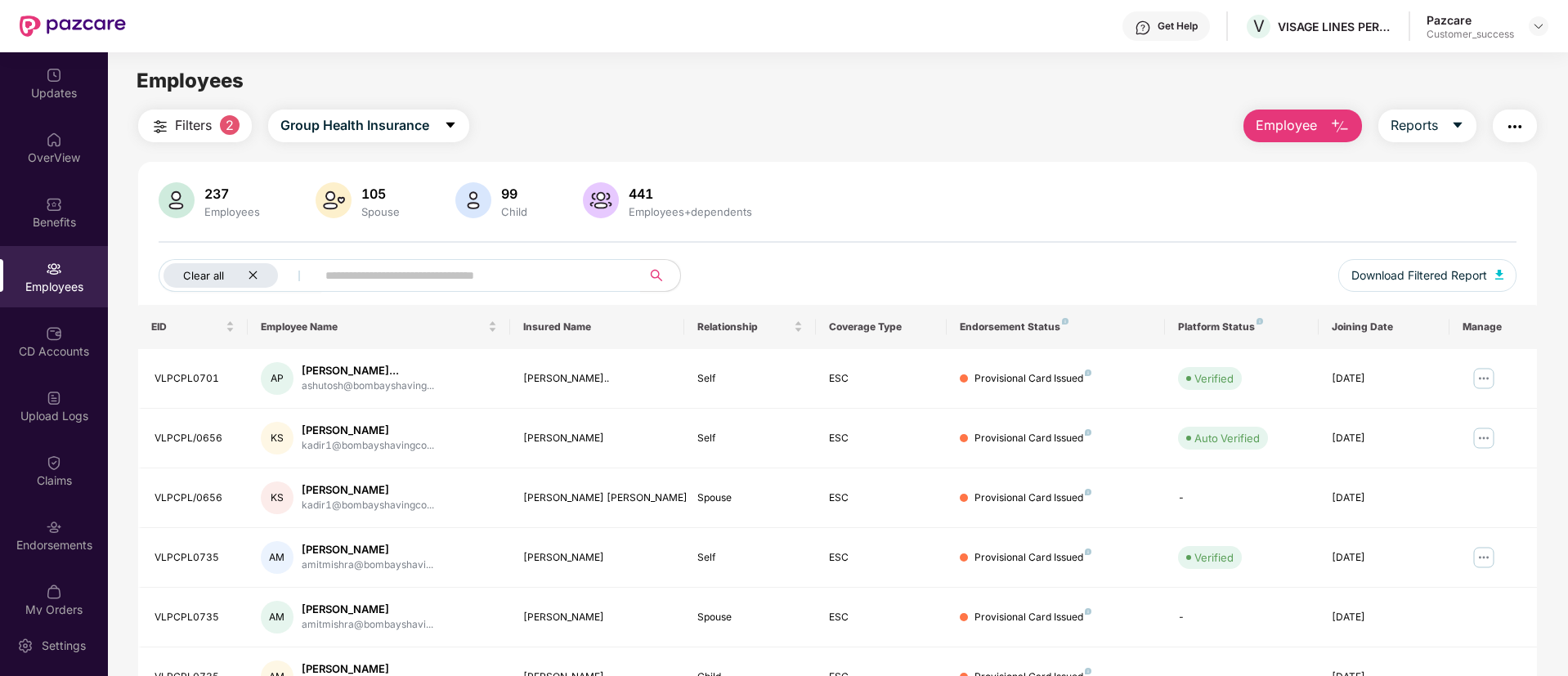
click at [256, 279] on icon "close" at bounding box center [253, 275] width 11 height 11
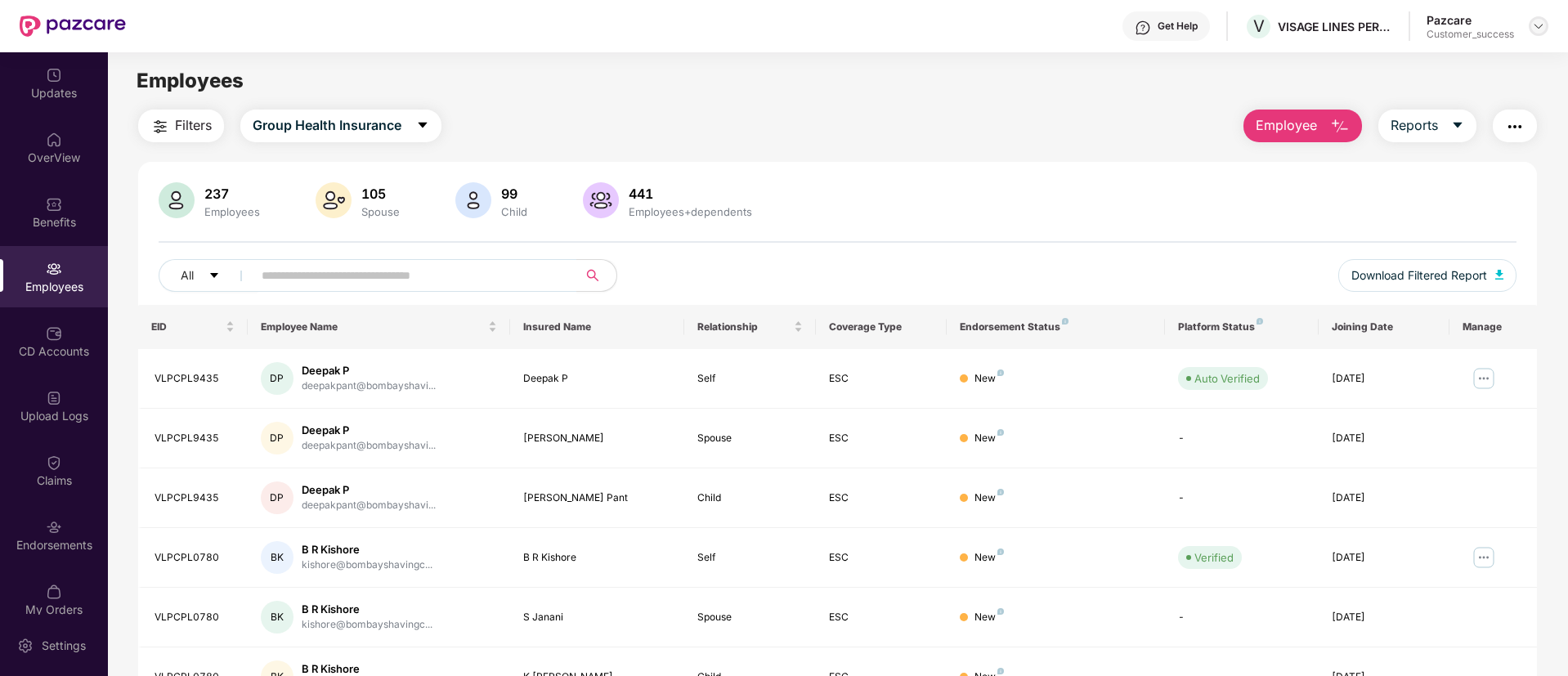
click at [1543, 26] on img at bounding box center [1538, 26] width 13 height 13
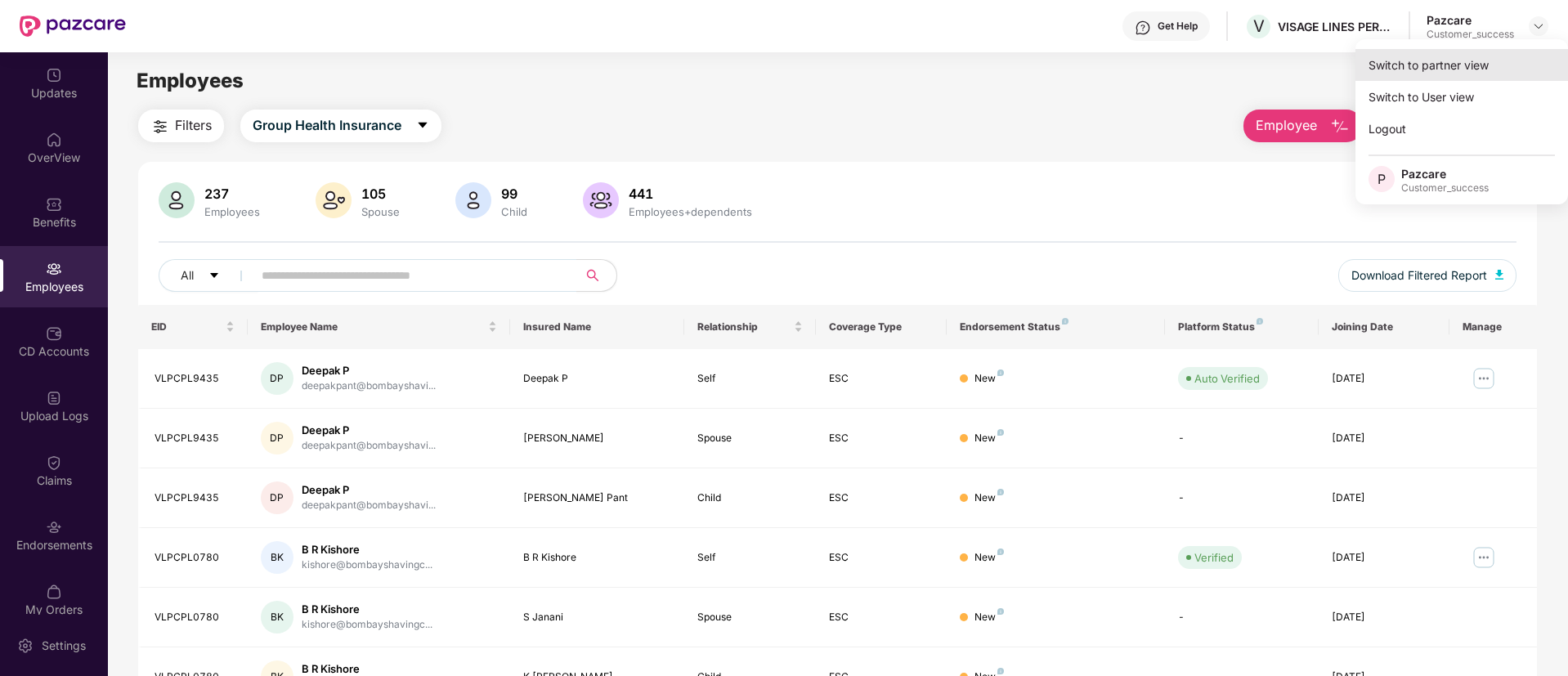
click at [1452, 67] on div "Switch to partner view" at bounding box center [1462, 64] width 212 height 32
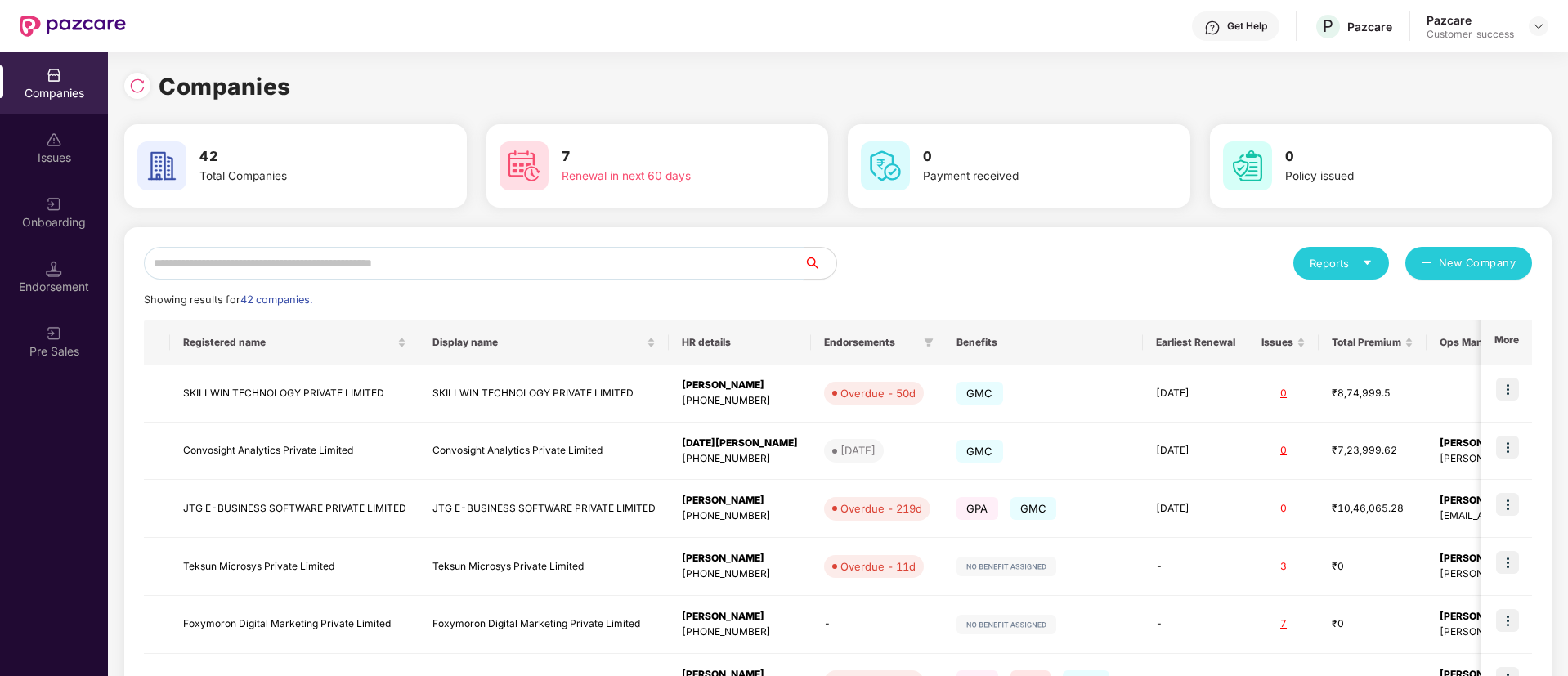
click at [439, 260] on input "text" at bounding box center [473, 263] width 660 height 33
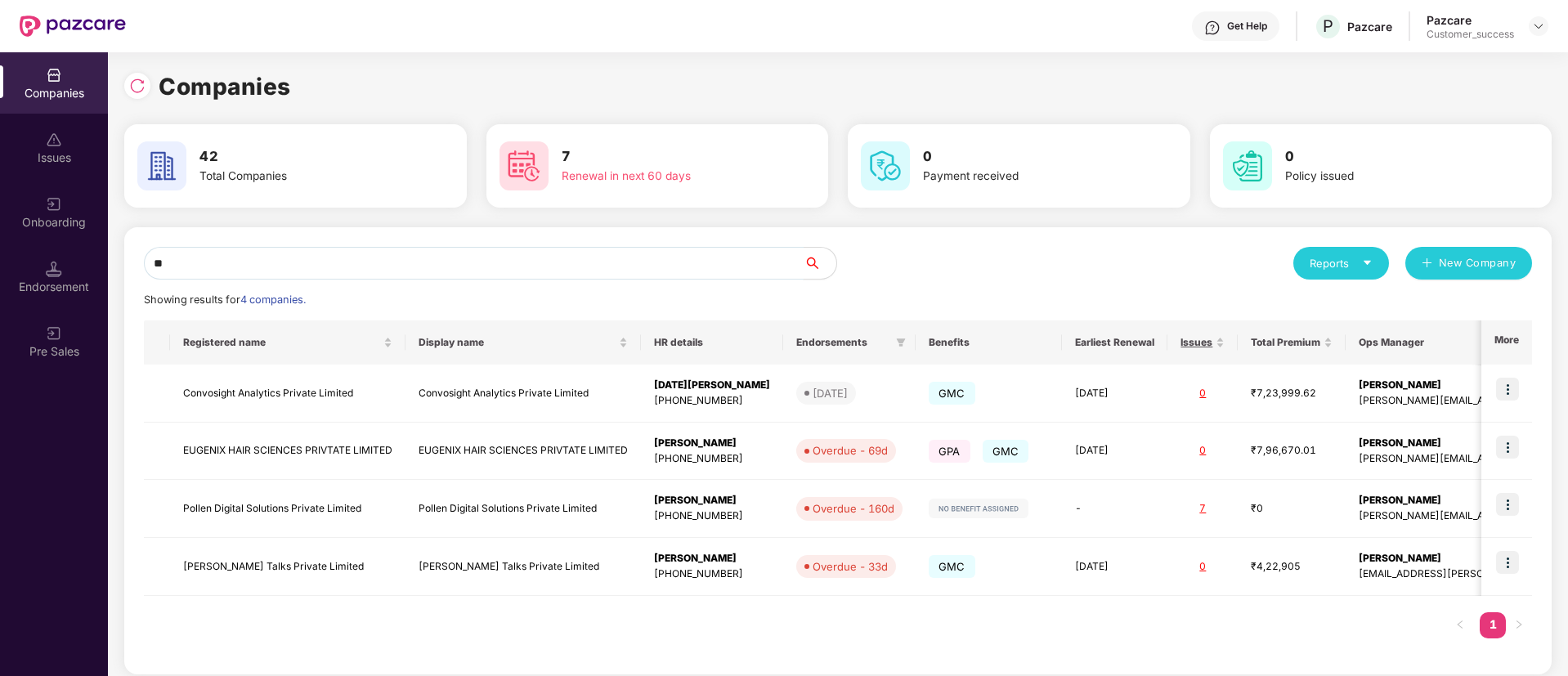
type input "*"
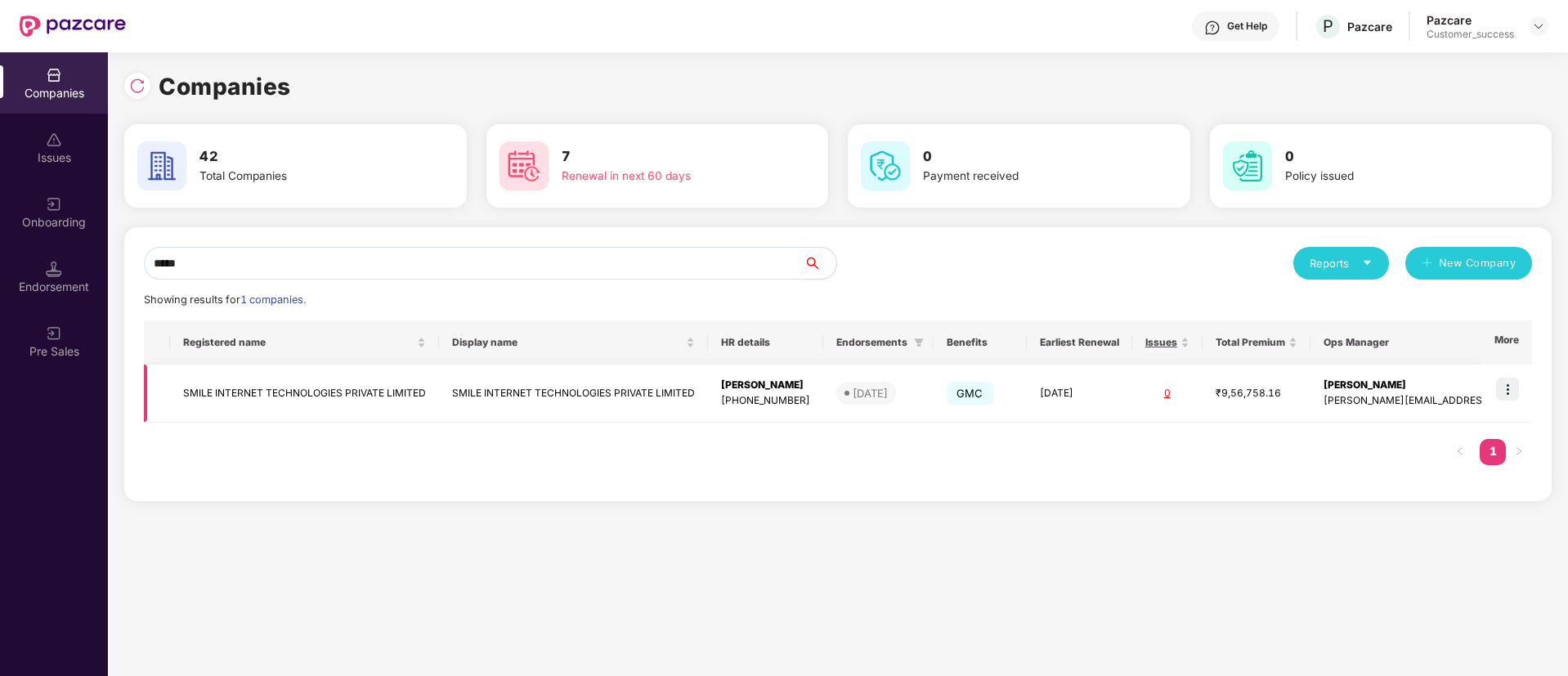
type input "*****"
click at [1511, 387] on img at bounding box center [1507, 389] width 23 height 23
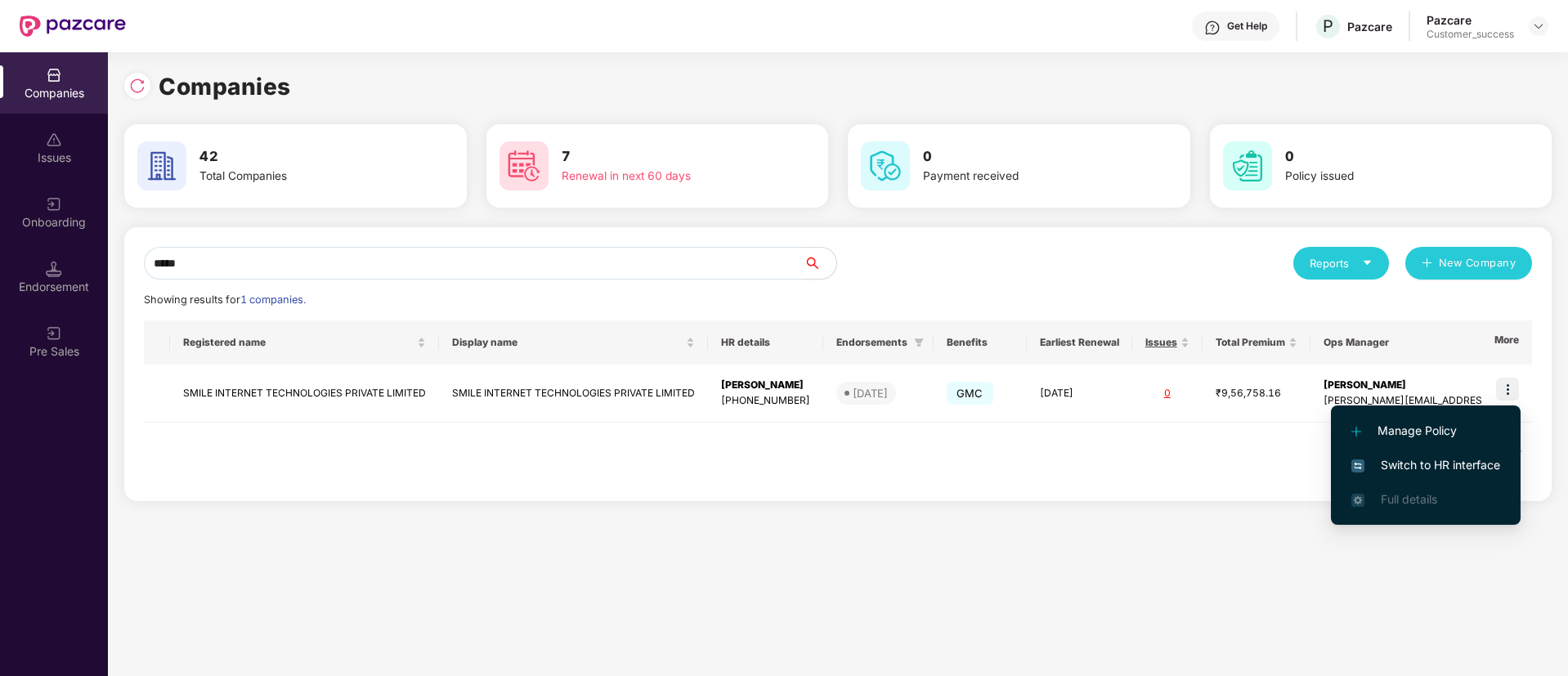
click at [1419, 453] on li "Switch to HR interface" at bounding box center [1425, 465] width 189 height 35
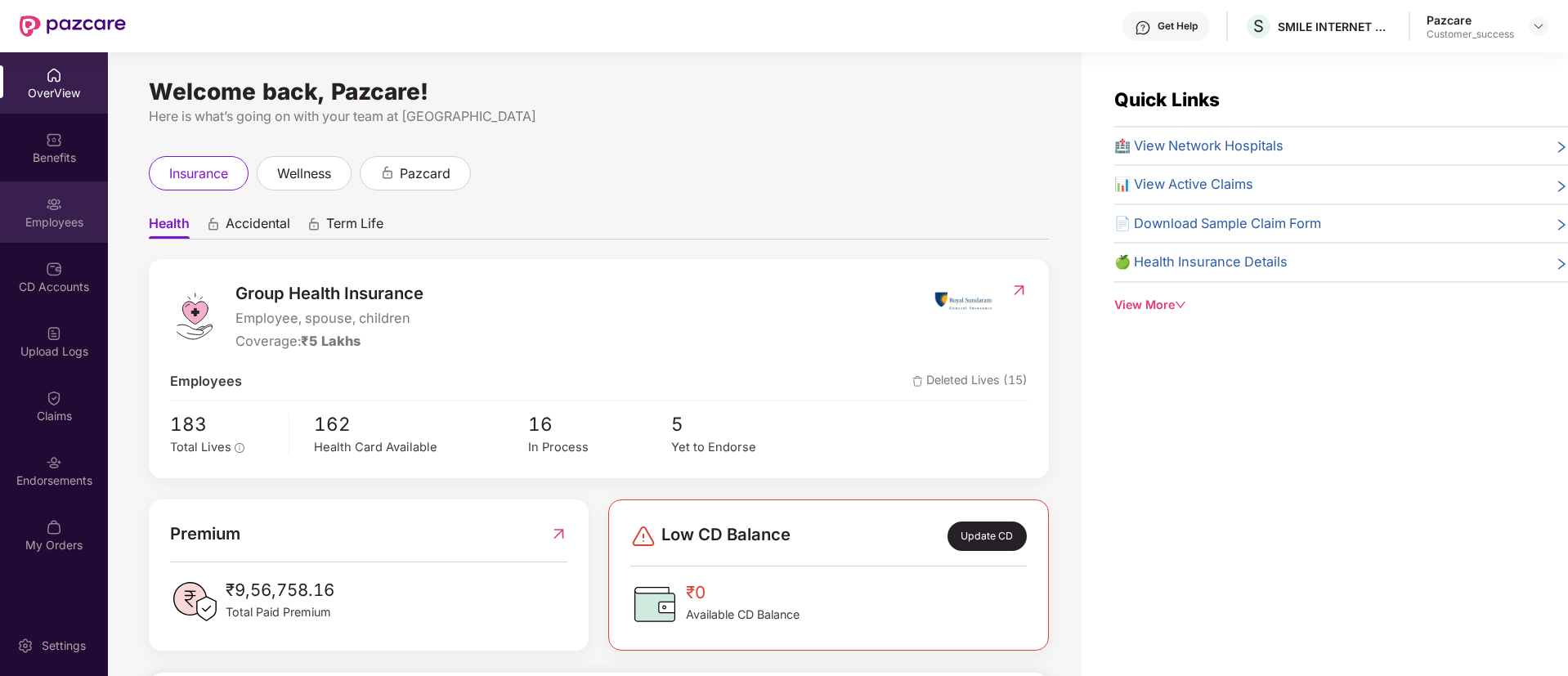
click at [40, 196] on div "Employees" at bounding box center [54, 212] width 108 height 61
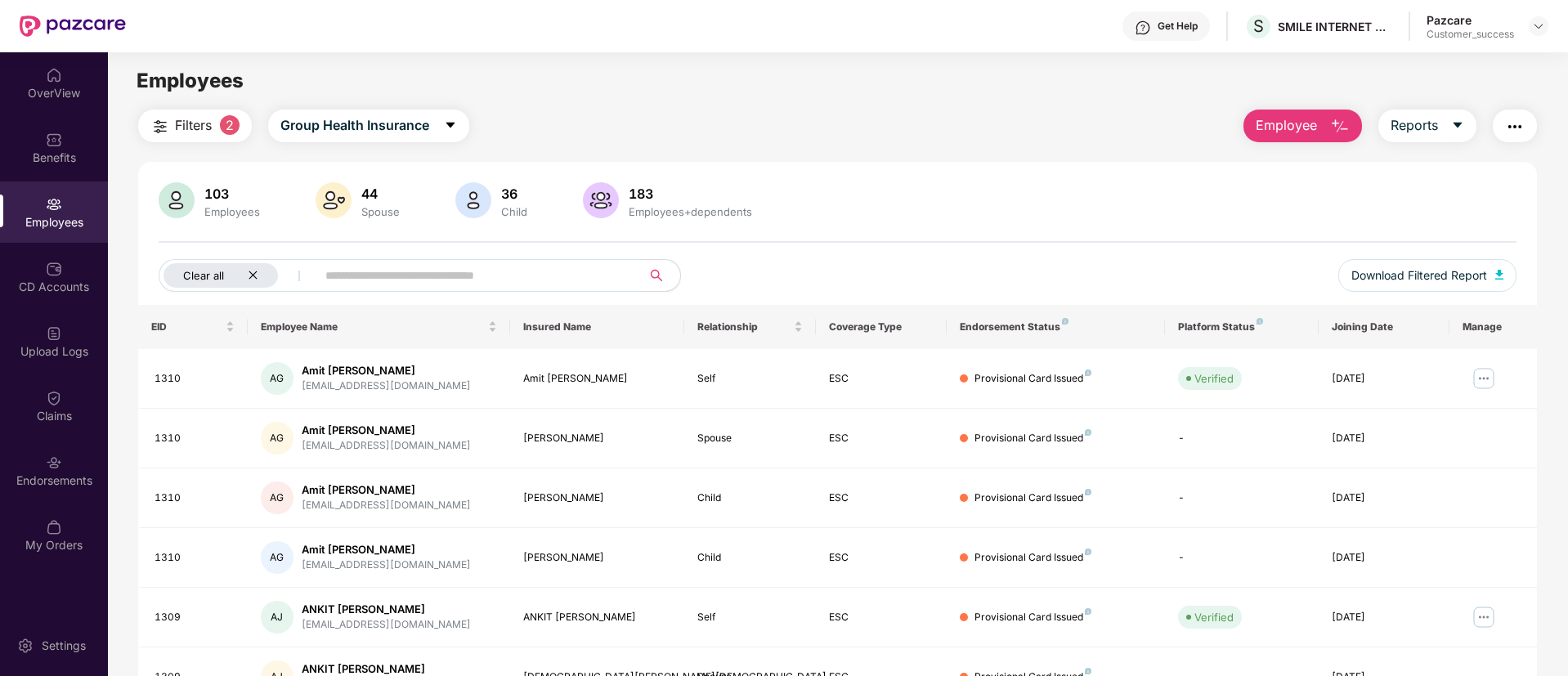
click at [254, 277] on icon "close" at bounding box center [253, 275] width 11 height 11
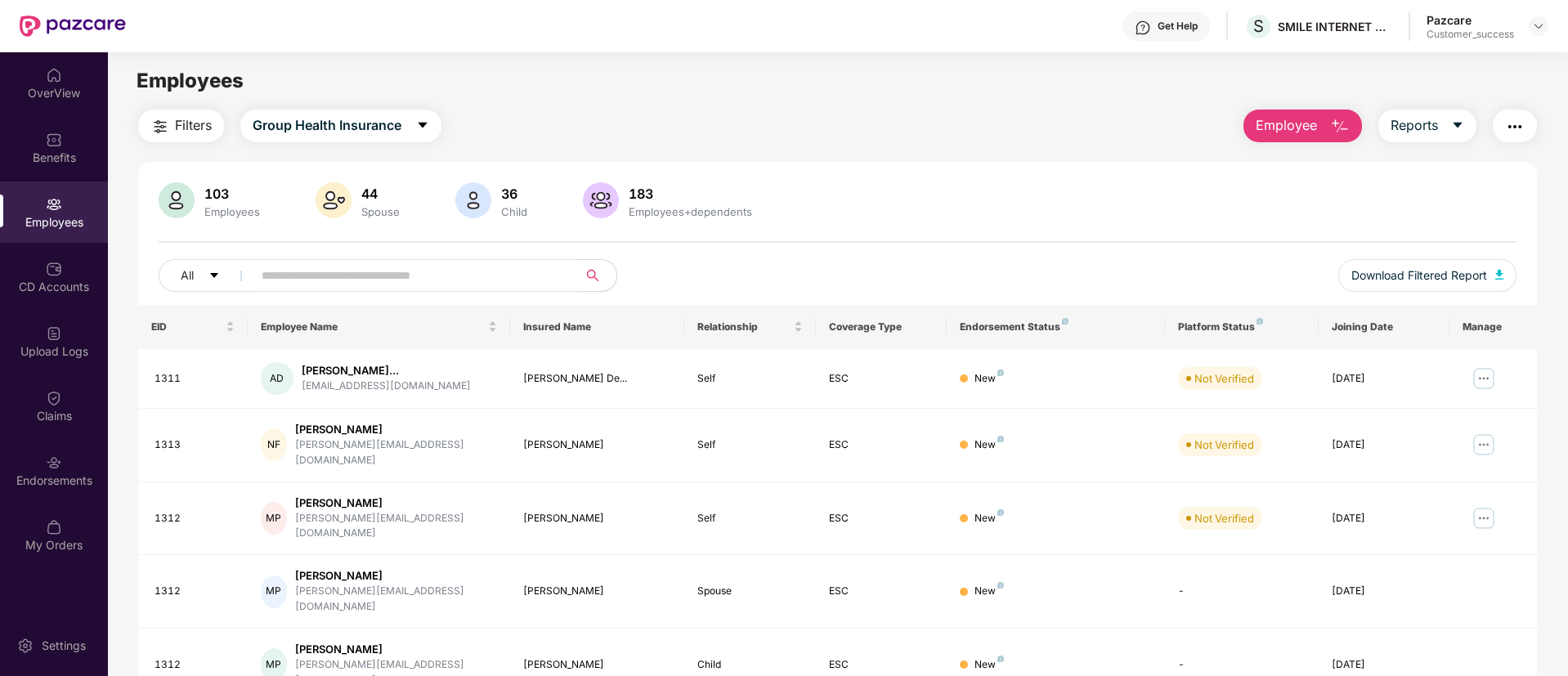
click at [315, 278] on input "text" at bounding box center [409, 275] width 294 height 25
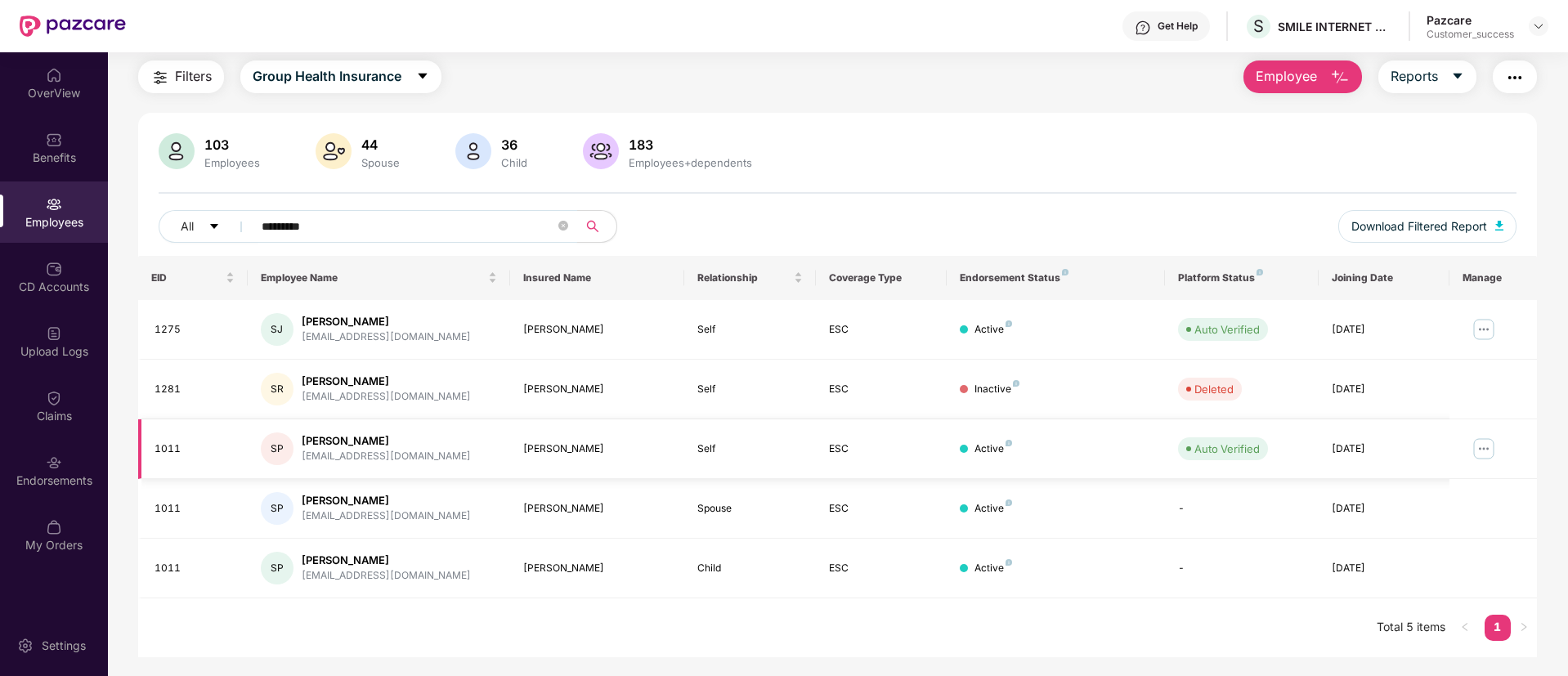
scroll to position [53, 0]
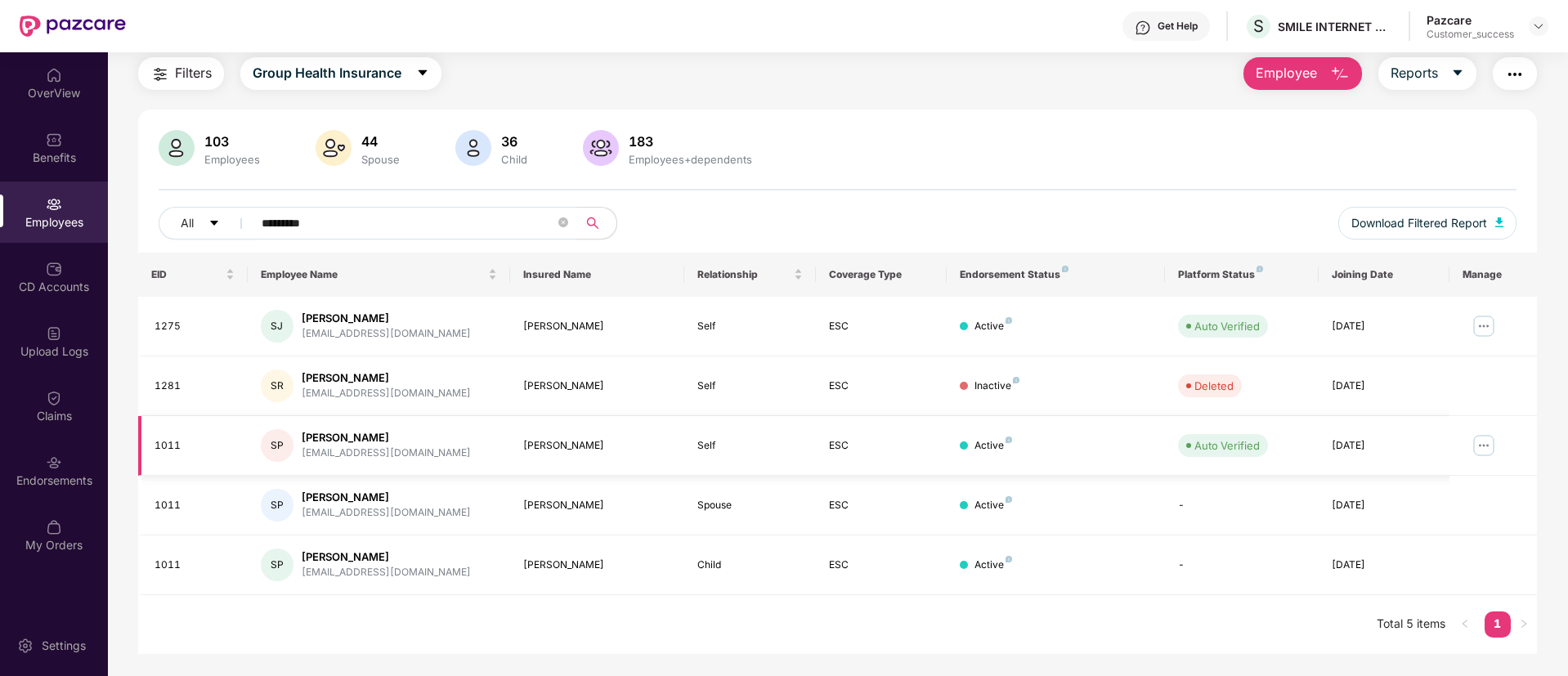
type input "*********"
click at [1485, 444] on img at bounding box center [1484, 445] width 26 height 26
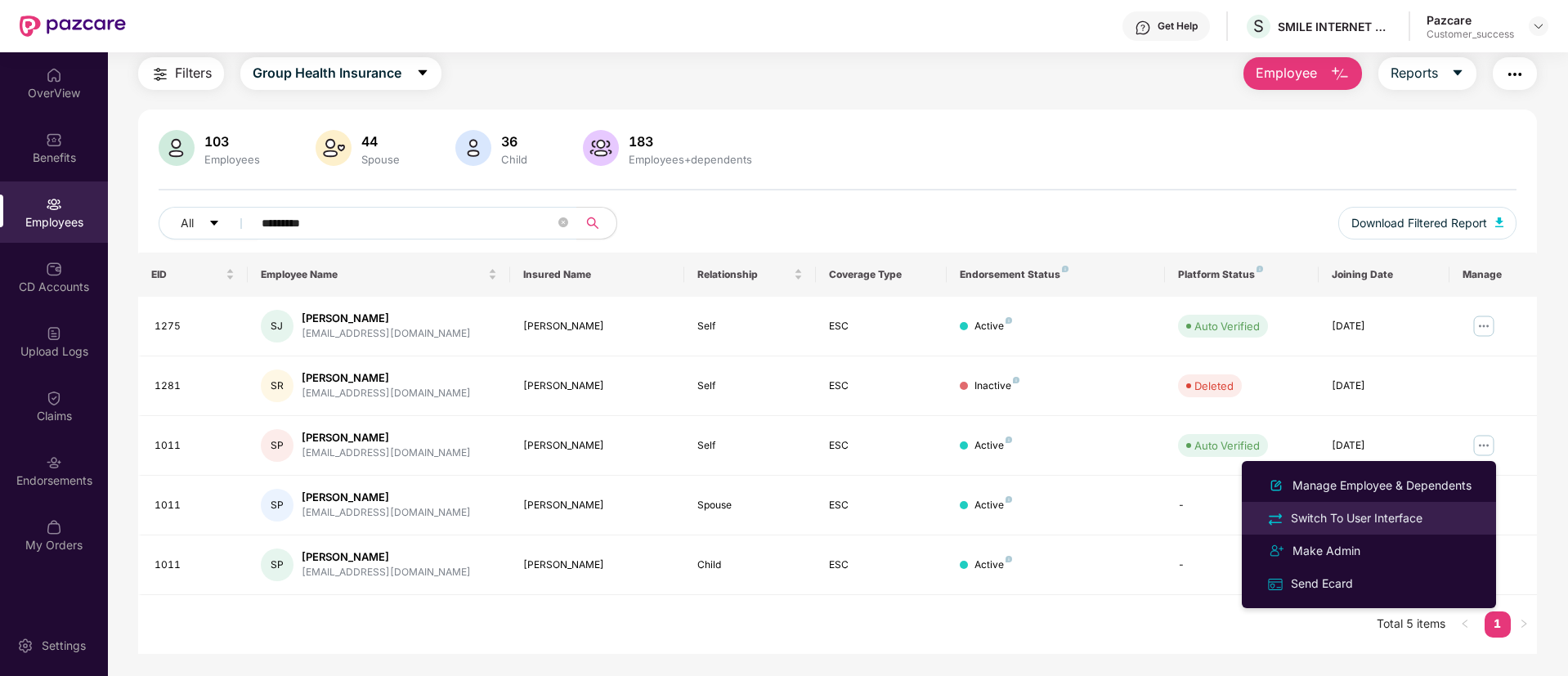
click at [1371, 511] on div "Switch To User Interface" at bounding box center [1356, 517] width 138 height 18
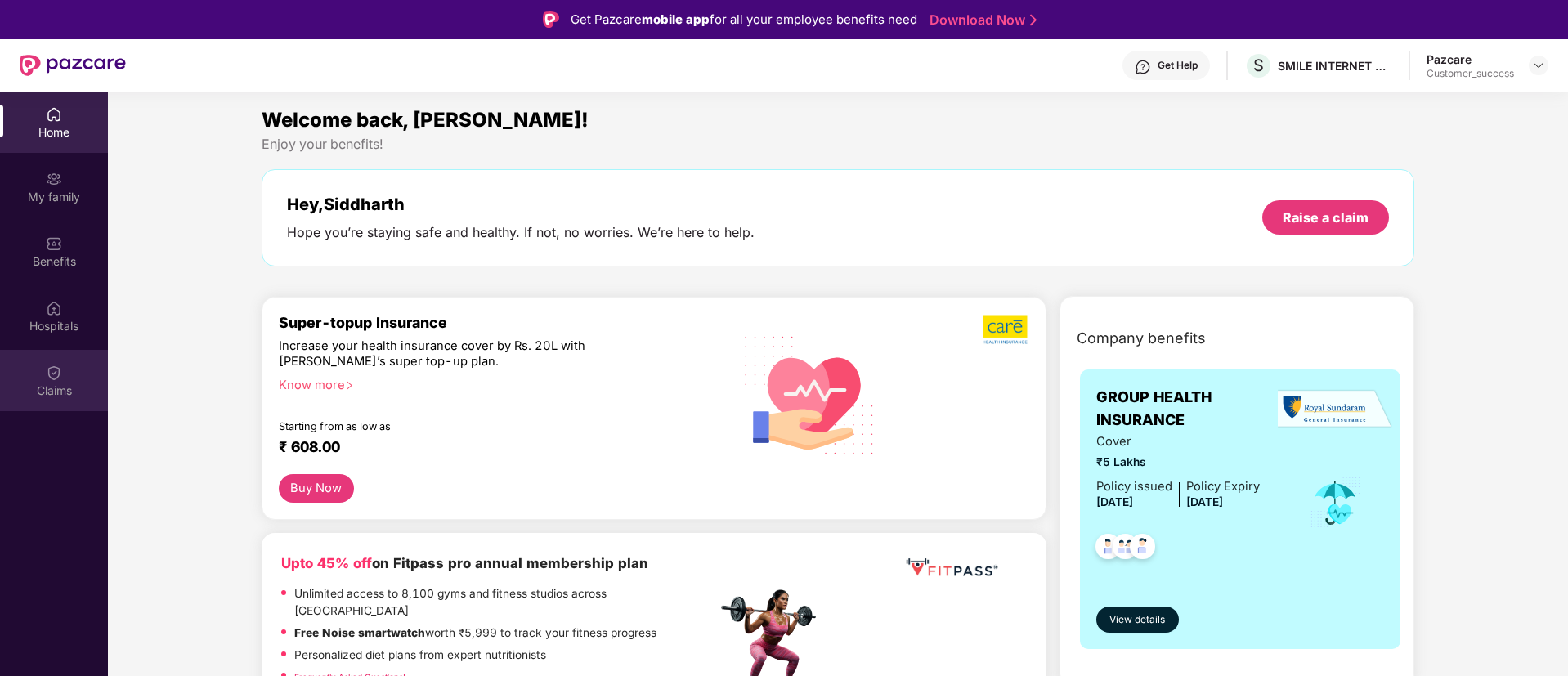
click at [50, 376] on img at bounding box center [54, 373] width 16 height 16
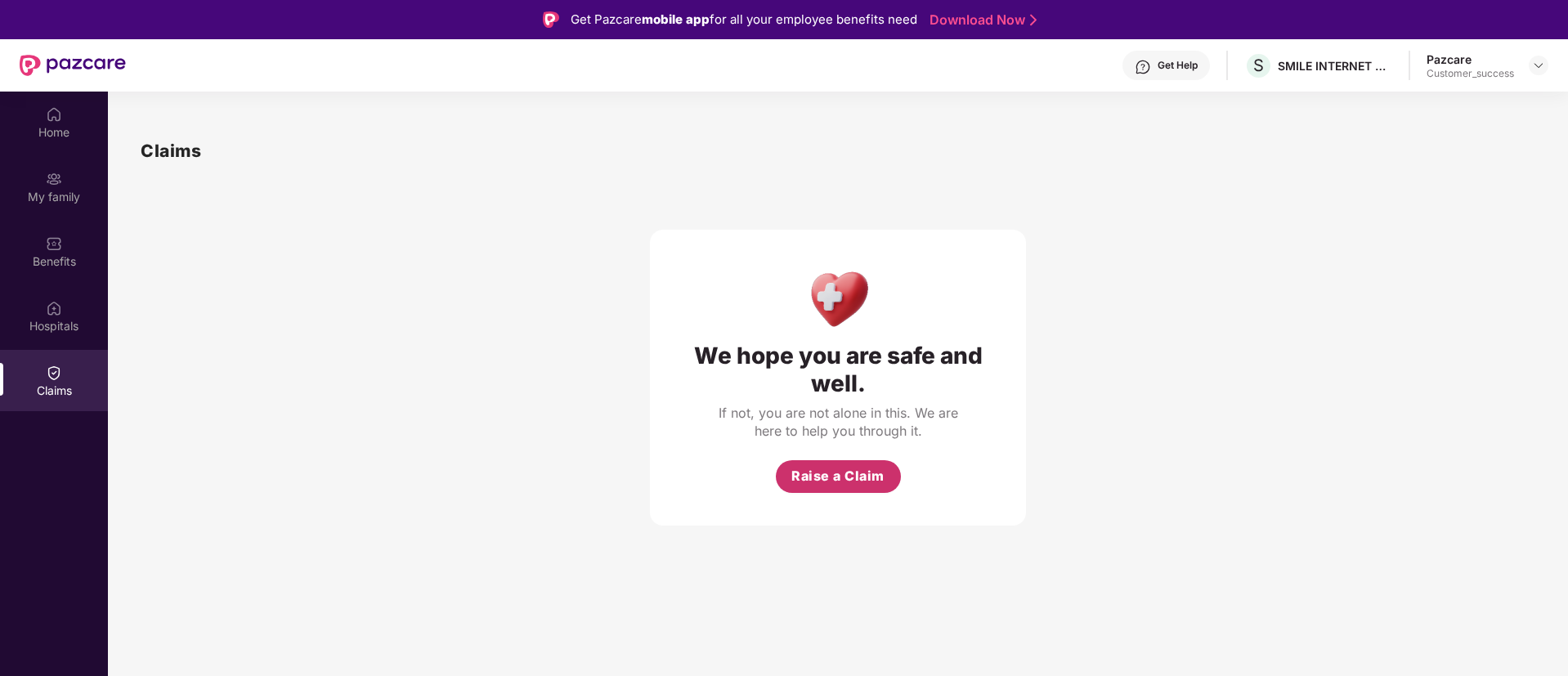
click at [837, 489] on button "Raise a Claim" at bounding box center [838, 476] width 125 height 33
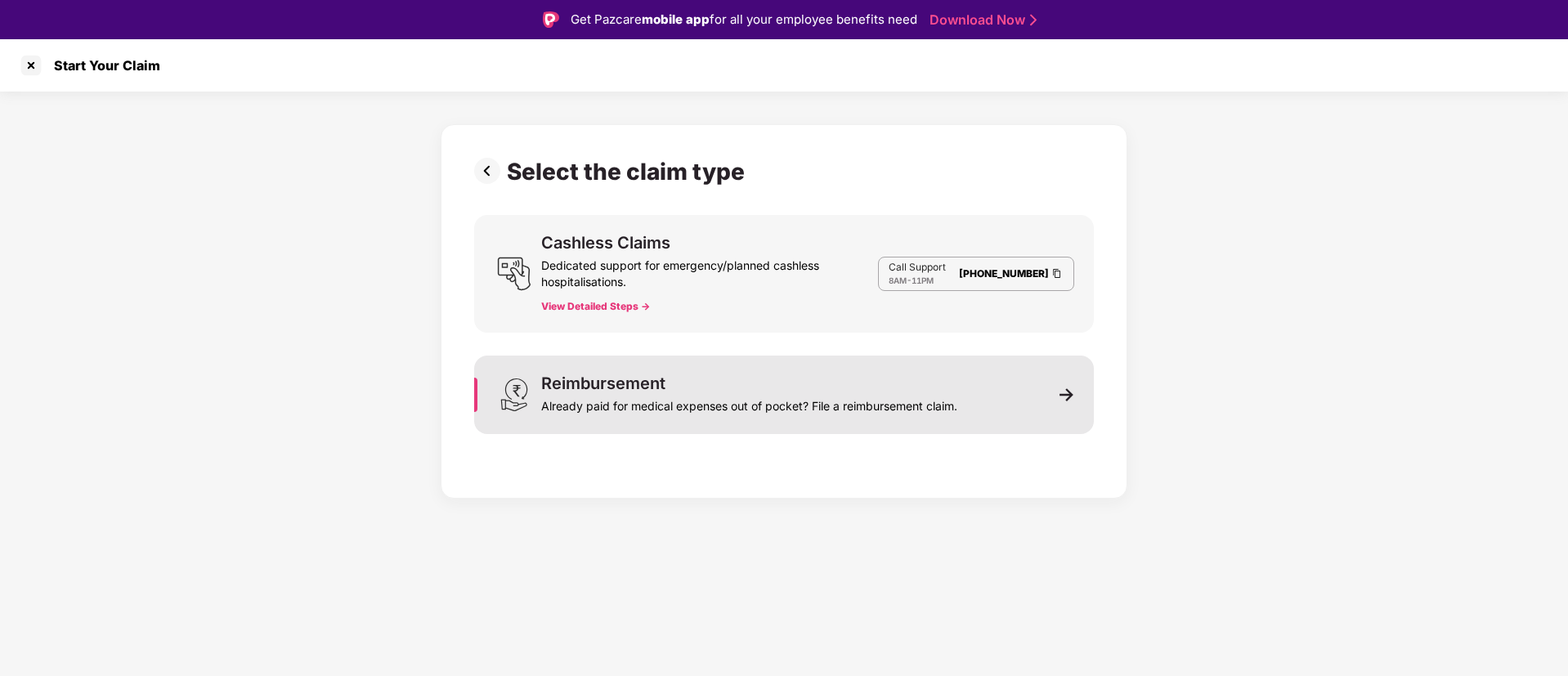
click at [965, 384] on div "Reimbursement Already paid for medical expenses out of pocket? File a reimburse…" at bounding box center [784, 394] width 620 height 78
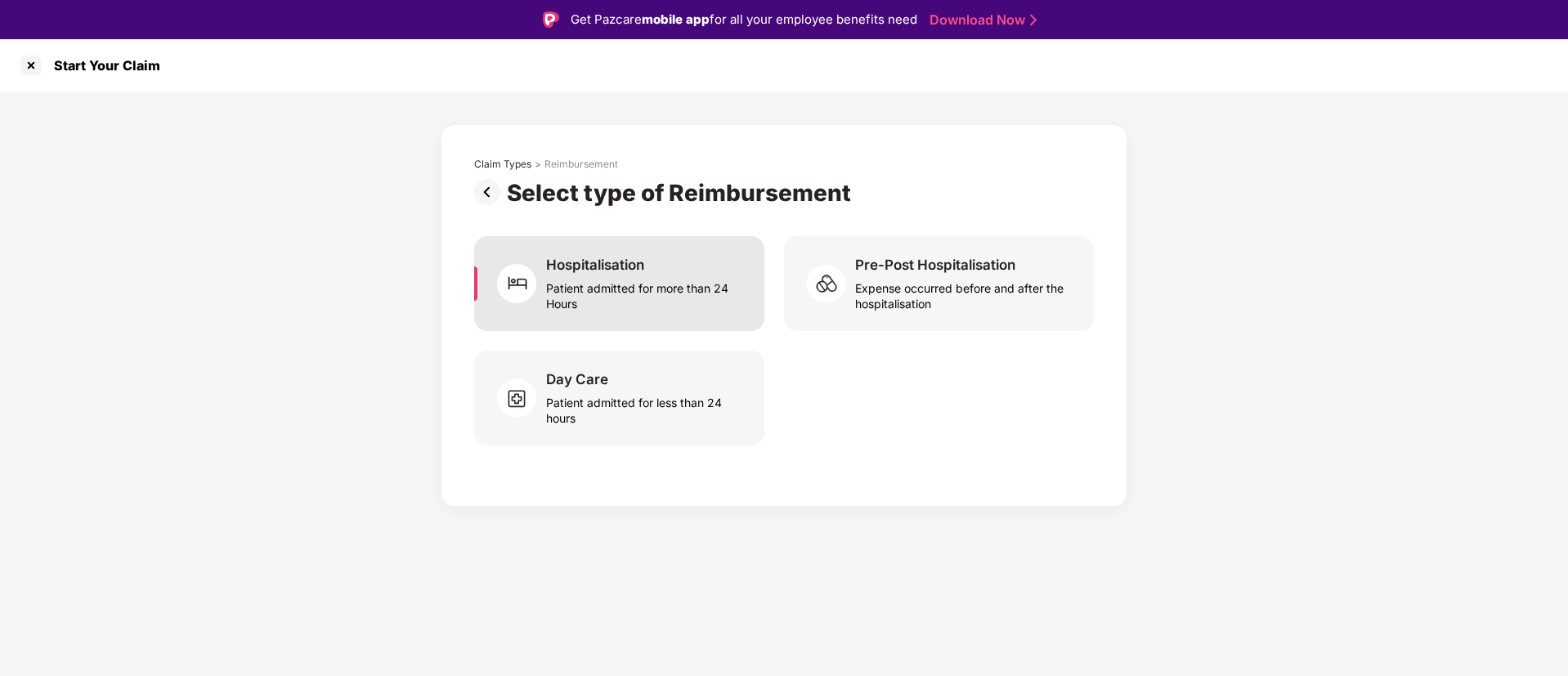
click at [625, 281] on div "Patient admitted for more than 24 Hours" at bounding box center [646, 292] width 198 height 38
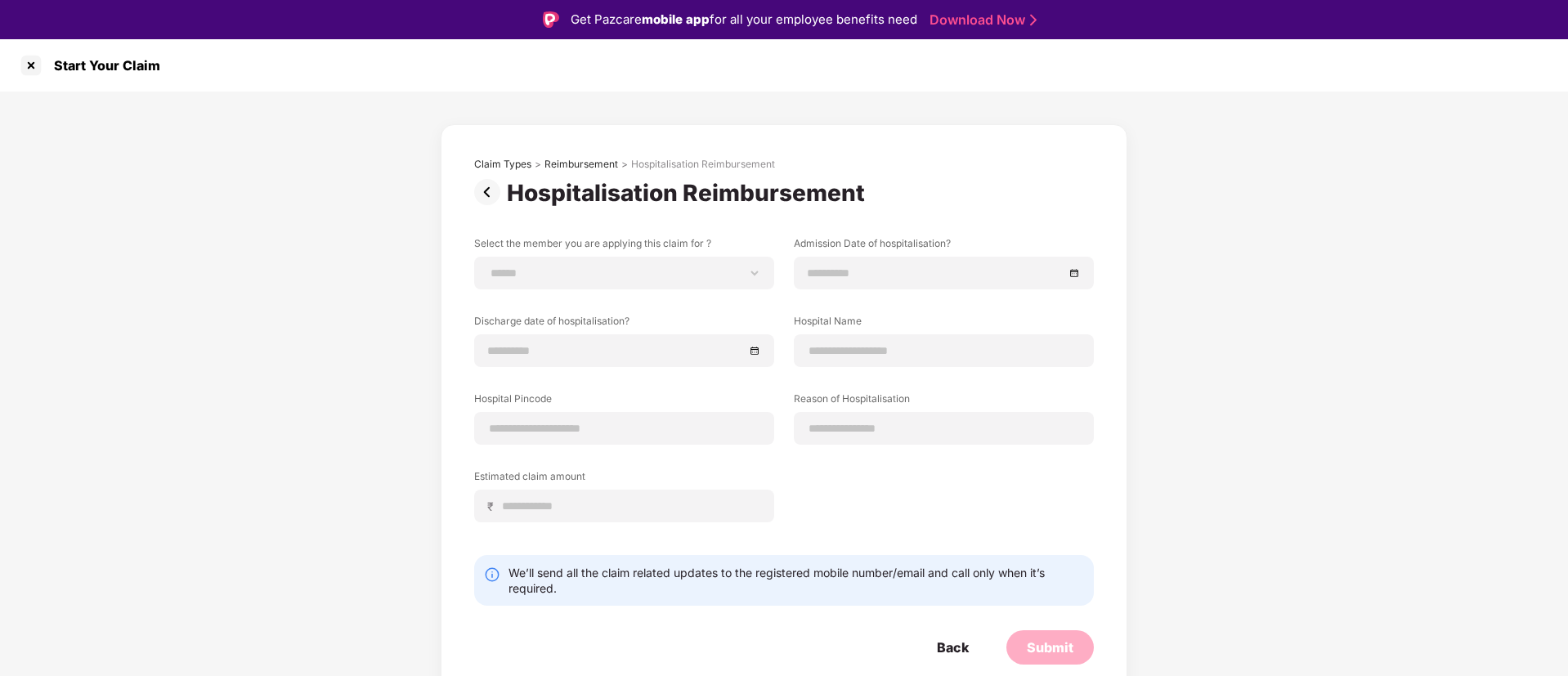
scroll to position [40, 0]
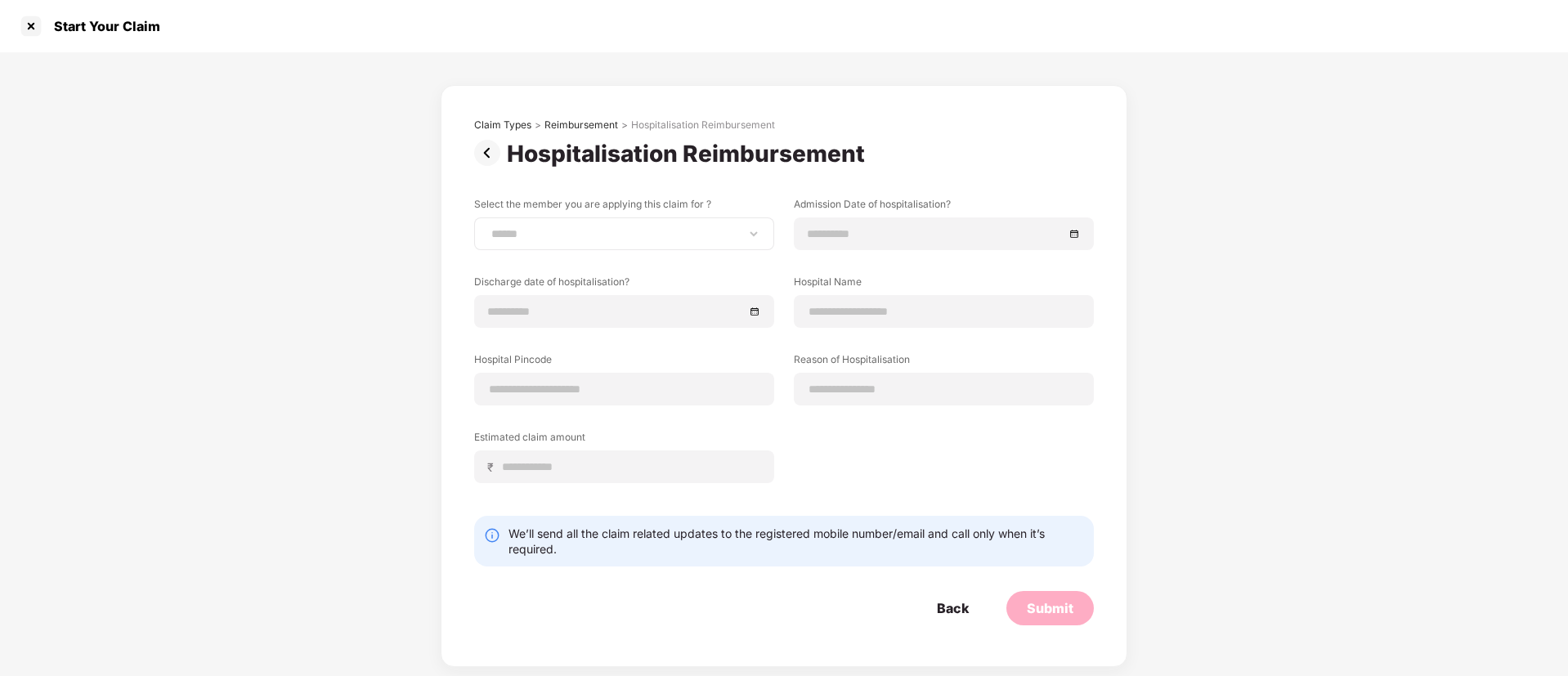
click at [708, 225] on div "**********" at bounding box center [624, 233] width 300 height 33
click at [750, 232] on select "**********" at bounding box center [624, 233] width 272 height 13
